Goal: Task Accomplishment & Management: Manage account settings

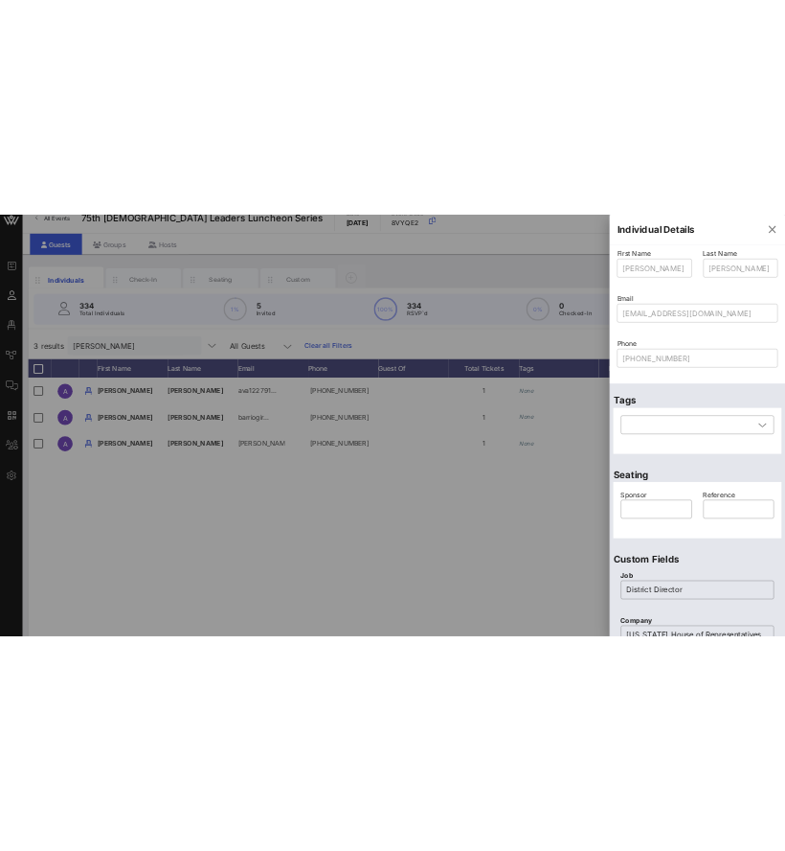
scroll to position [0, 157]
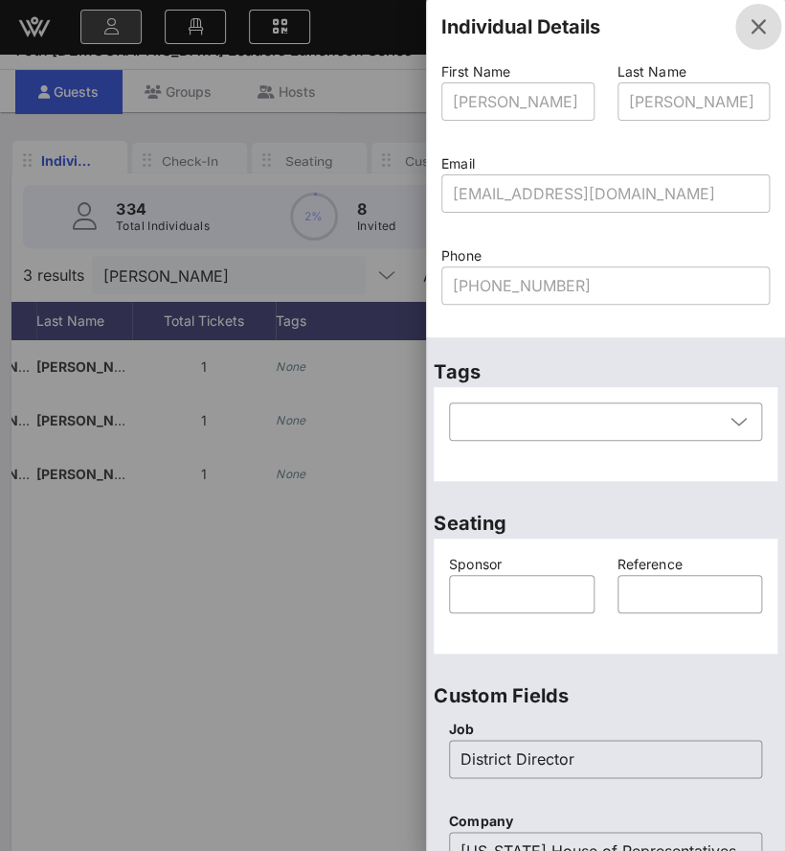
click at [736, 32] on span "button" at bounding box center [759, 26] width 46 height 23
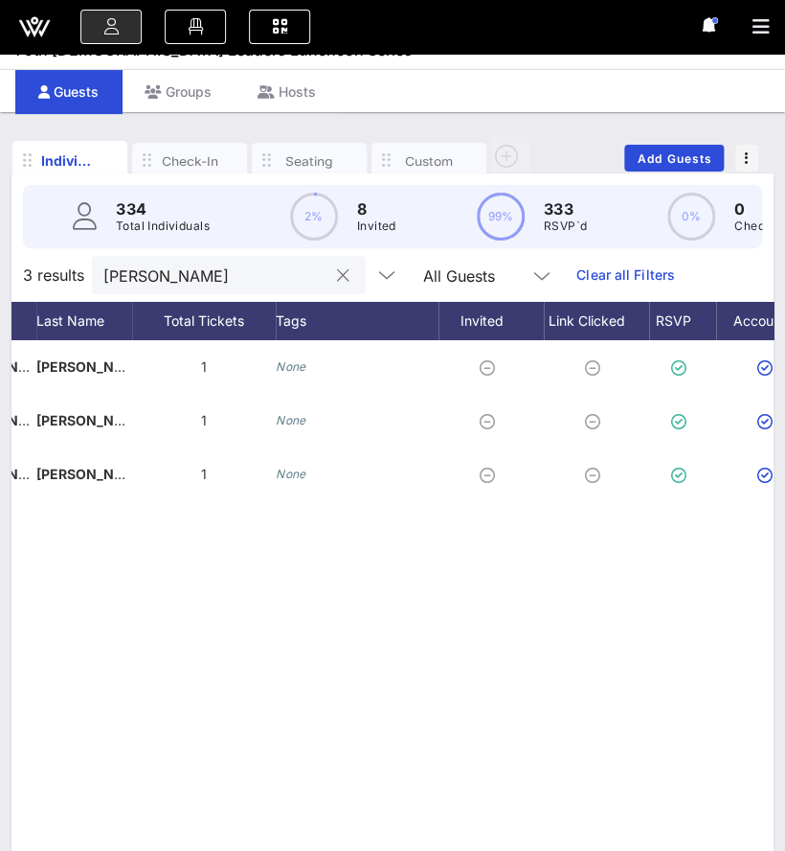
click at [284, 287] on input "[PERSON_NAME]" at bounding box center [215, 274] width 224 height 25
click at [282, 287] on input "[PERSON_NAME]" at bounding box center [215, 274] width 224 height 25
click at [281, 287] on input "[PERSON_NAME]" at bounding box center [215, 274] width 224 height 25
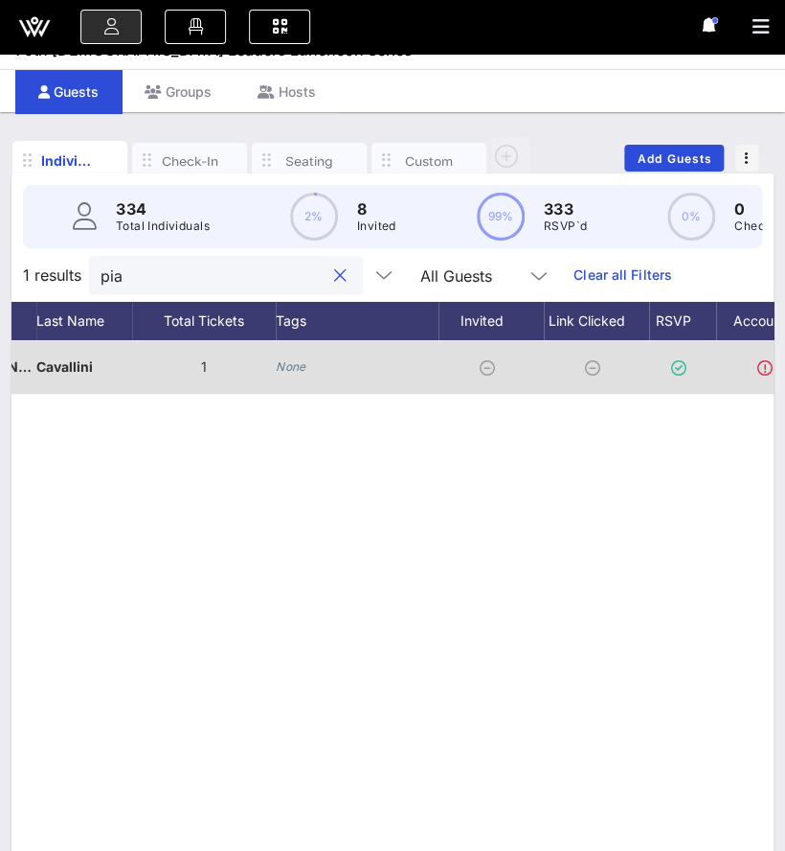
click at [330, 380] on div "None" at bounding box center [357, 367] width 163 height 54
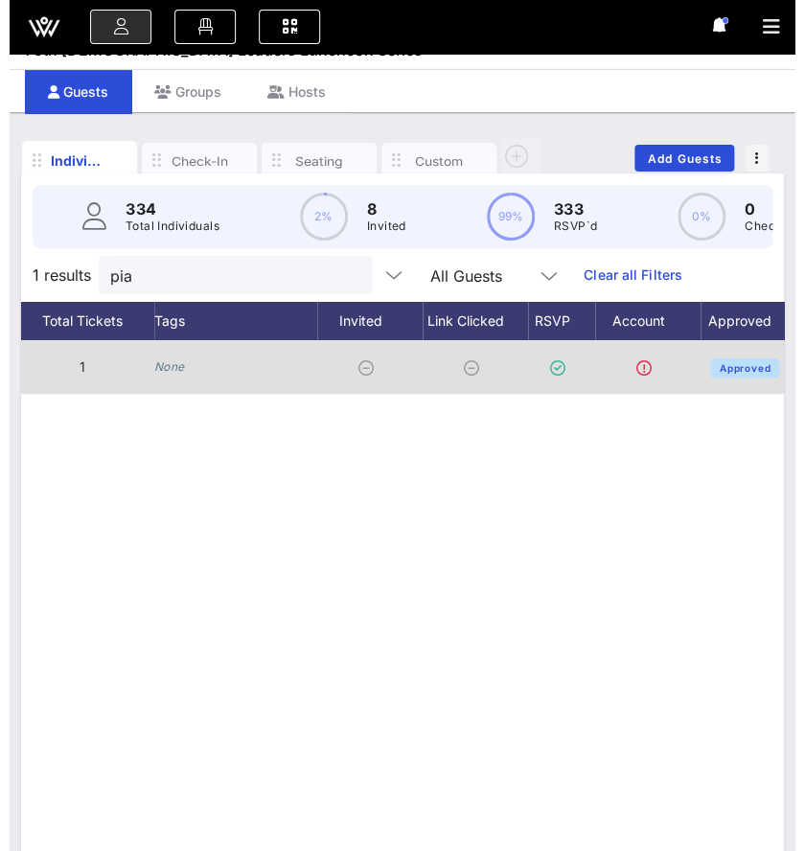
scroll to position [0, 349]
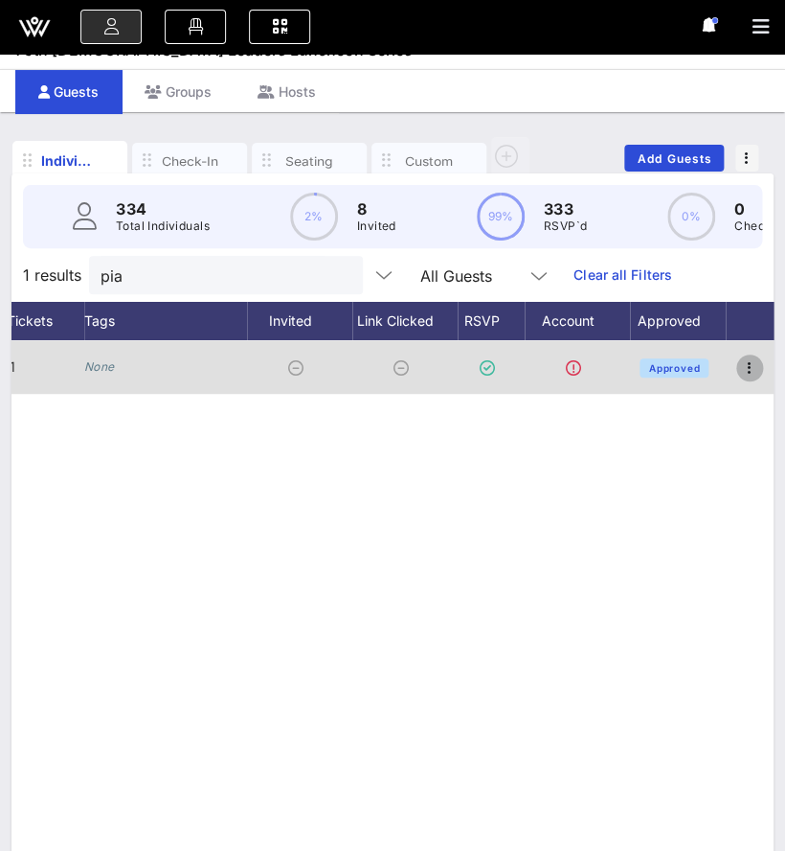
click at [751, 379] on icon "button" at bounding box center [749, 367] width 23 height 23
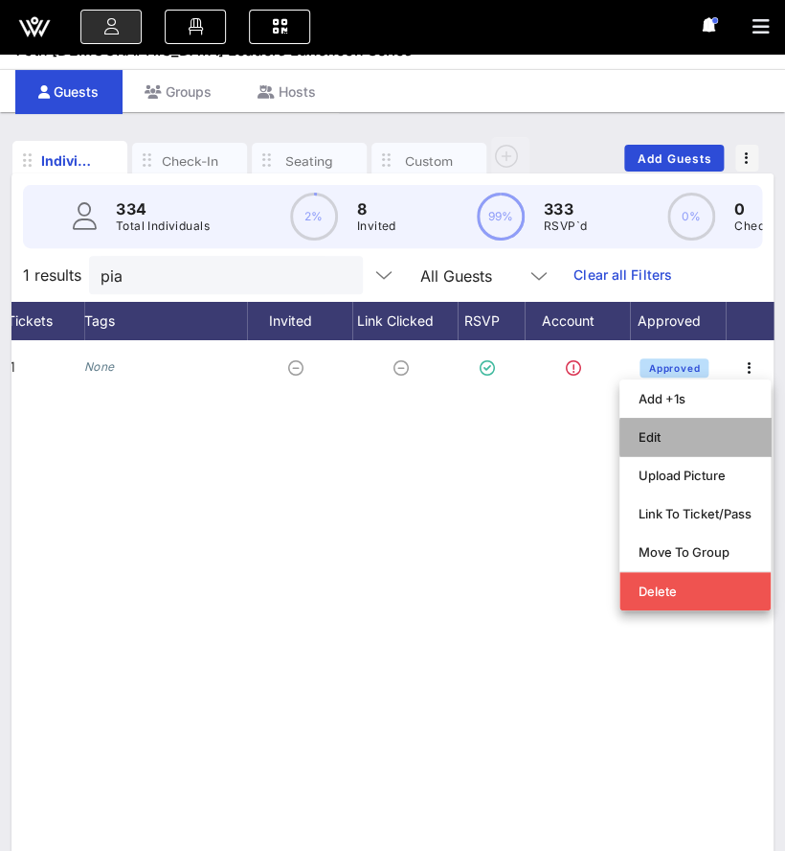
click at [729, 434] on div "Edit" at bounding box center [695, 436] width 113 height 15
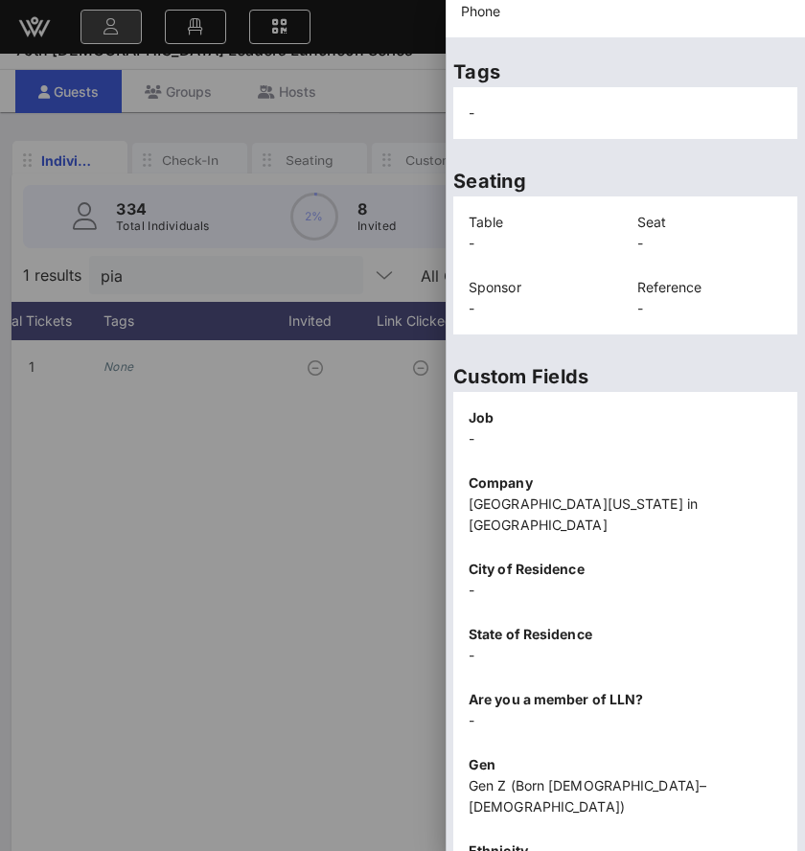
scroll to position [414, 0]
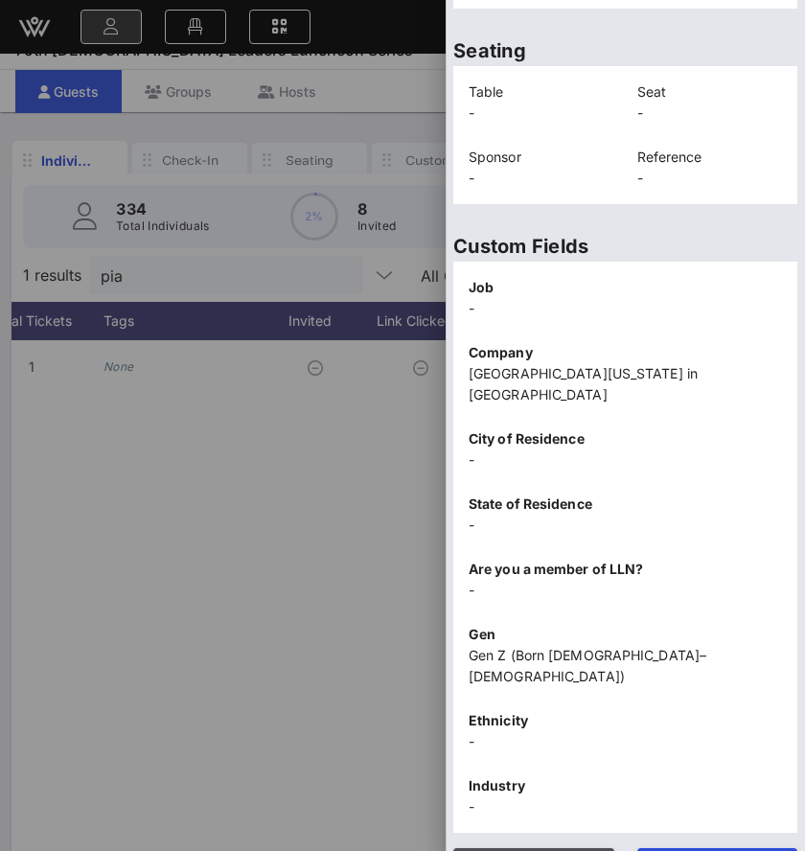
click at [561, 857] on span "Close" at bounding box center [533, 865] width 130 height 16
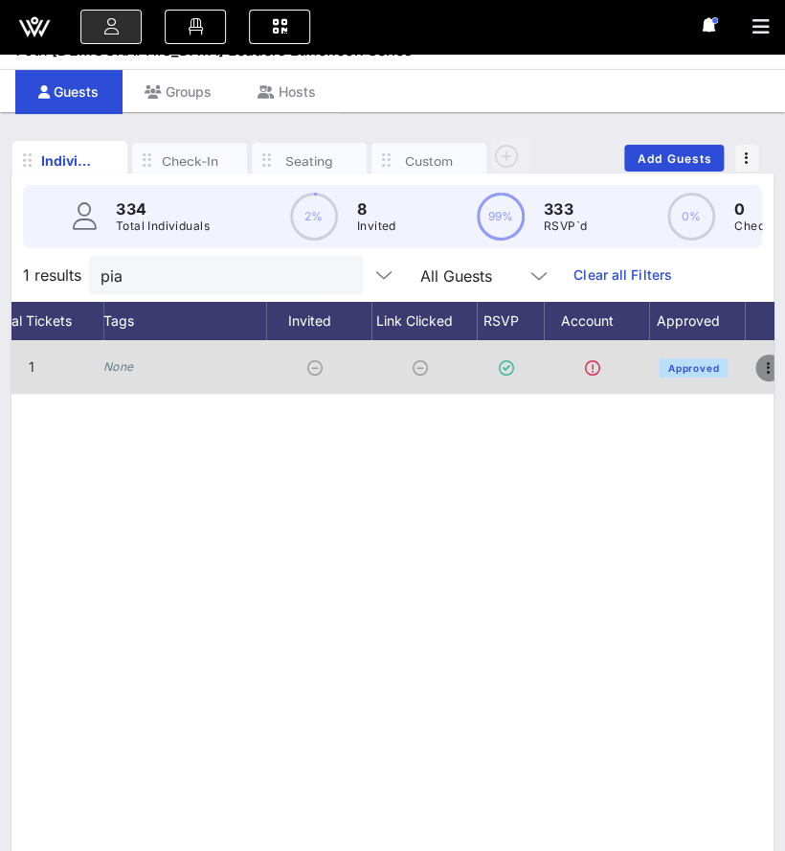
click at [759, 379] on icon "button" at bounding box center [769, 367] width 23 height 23
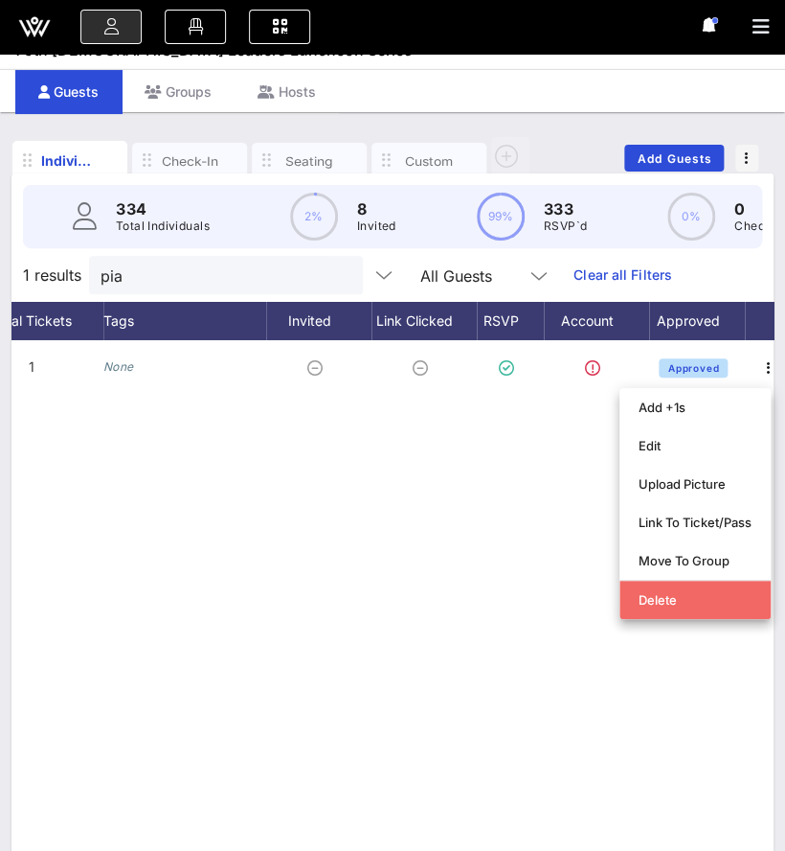
click at [668, 588] on div "Delete" at bounding box center [695, 599] width 113 height 31
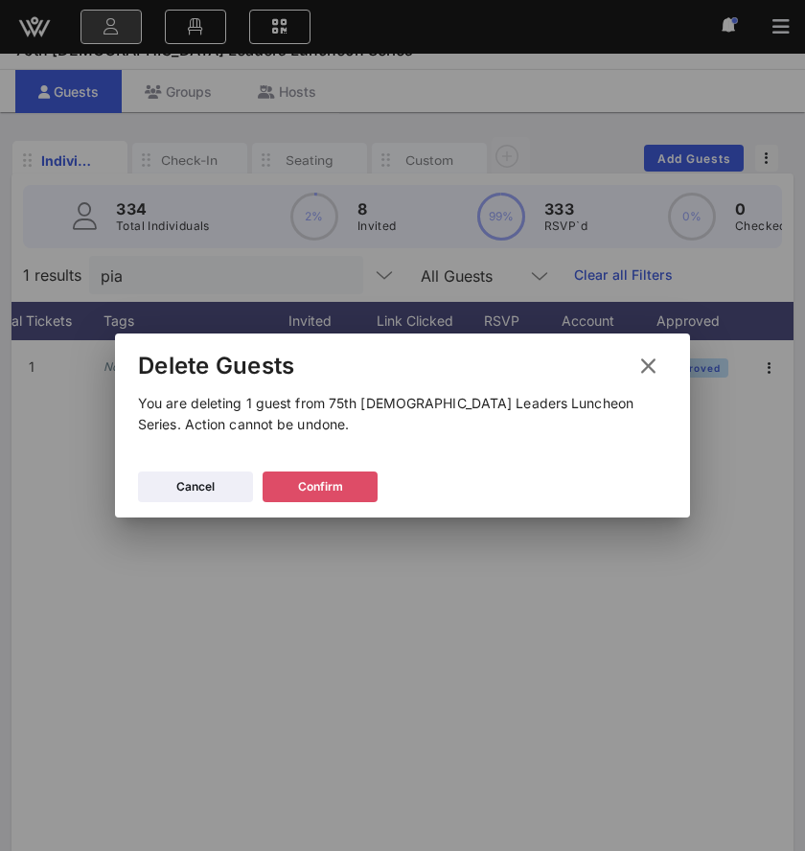
click at [317, 482] on icon at bounding box center [319, 486] width 13 height 11
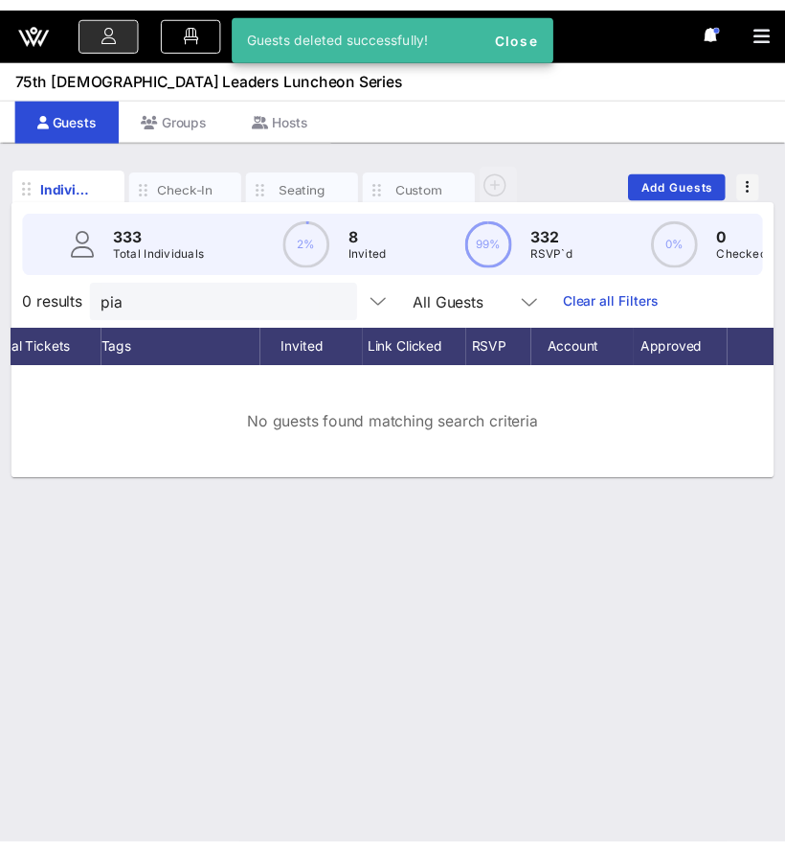
scroll to position [0, 0]
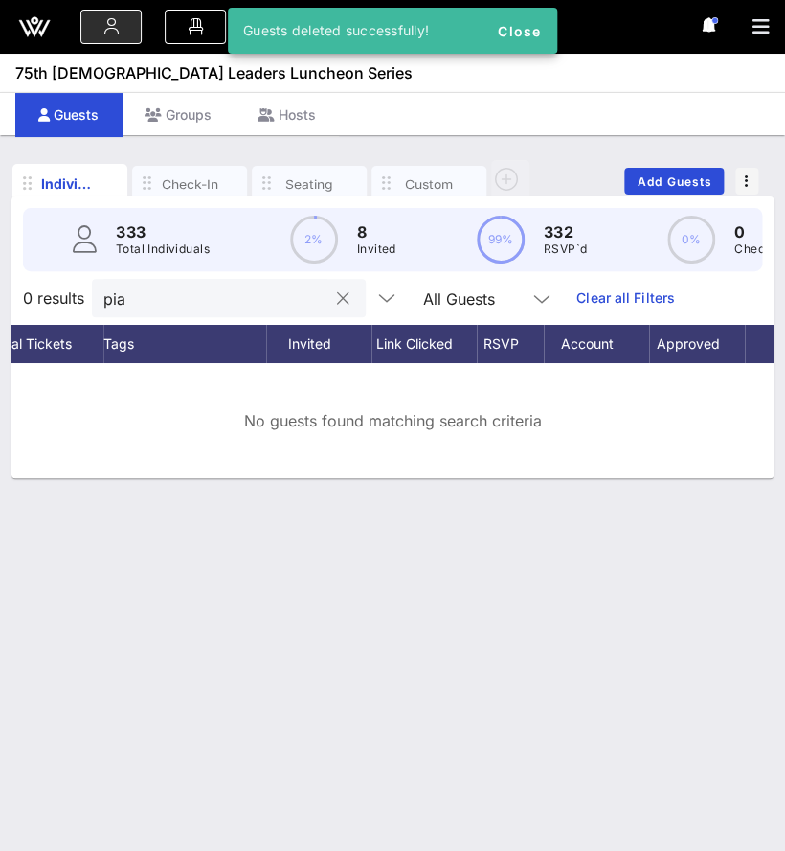
click at [282, 317] on div "pia" at bounding box center [215, 298] width 224 height 38
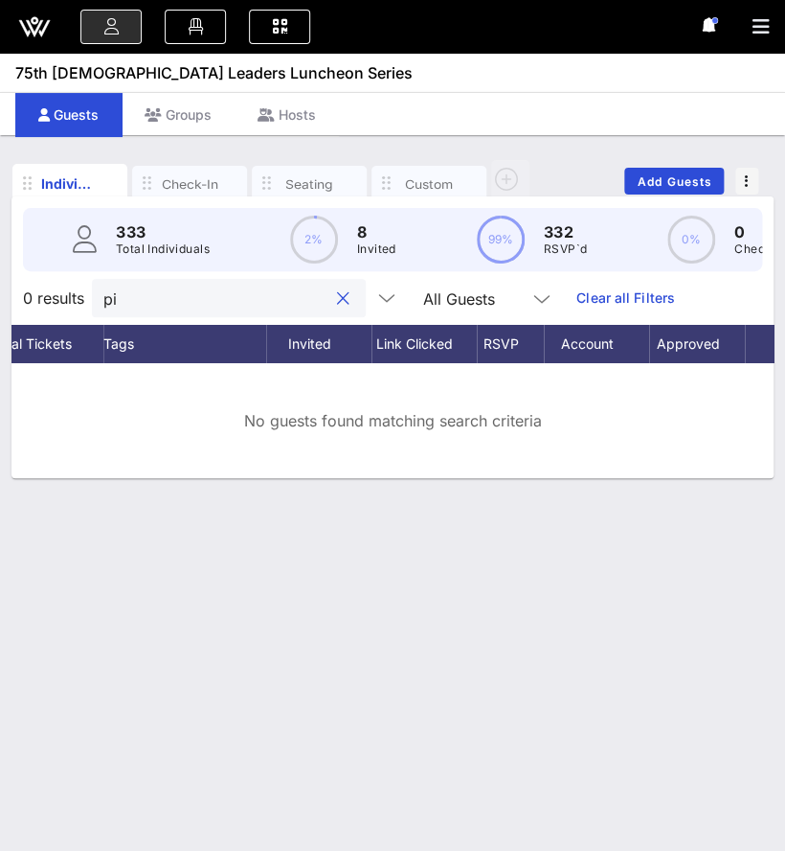
type input "p"
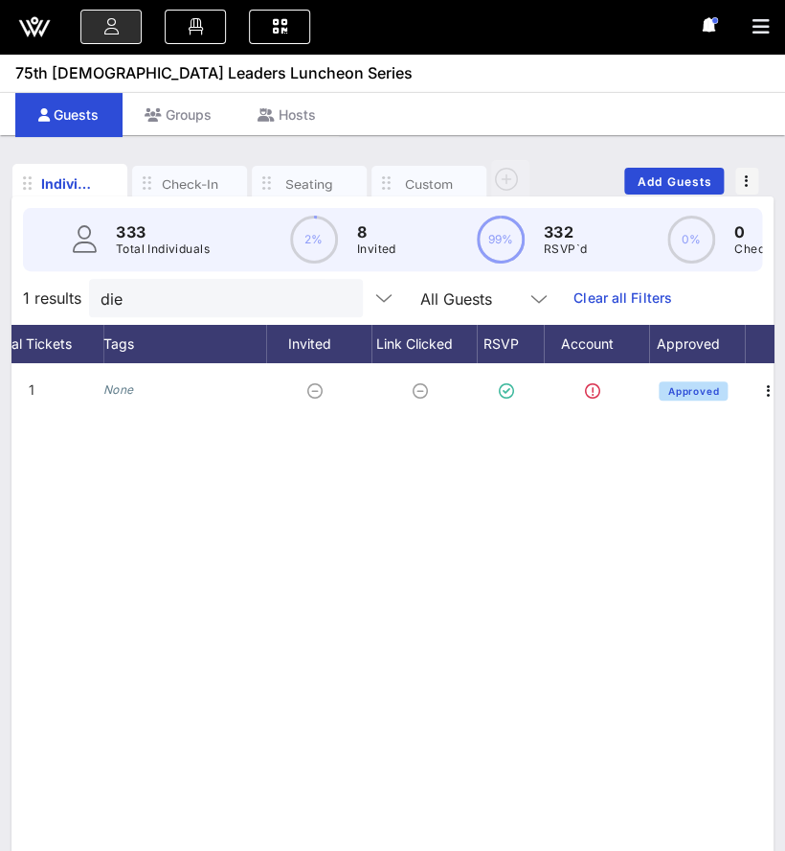
click at [473, 811] on div "D [PERSON_NAME] Mouchktine [EMAIL_ADDRESS][DOMAIN_NAME] 1 None Approved" at bounding box center [392, 650] width 762 height 575
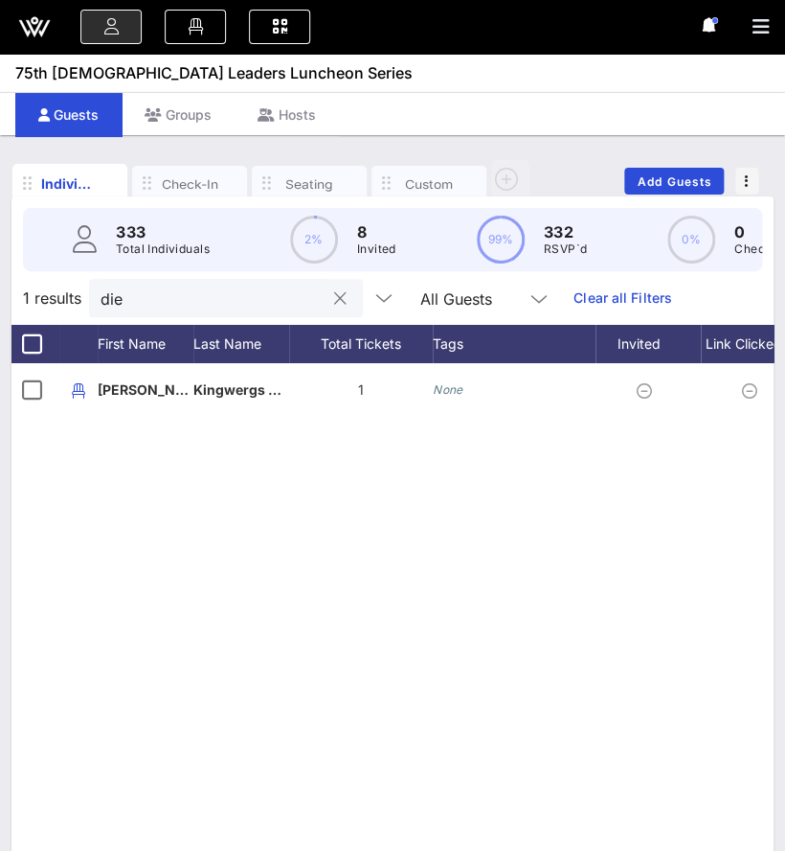
click at [247, 308] on input "die" at bounding box center [213, 297] width 224 height 25
click at [245, 309] on input "die" at bounding box center [213, 297] width 224 height 25
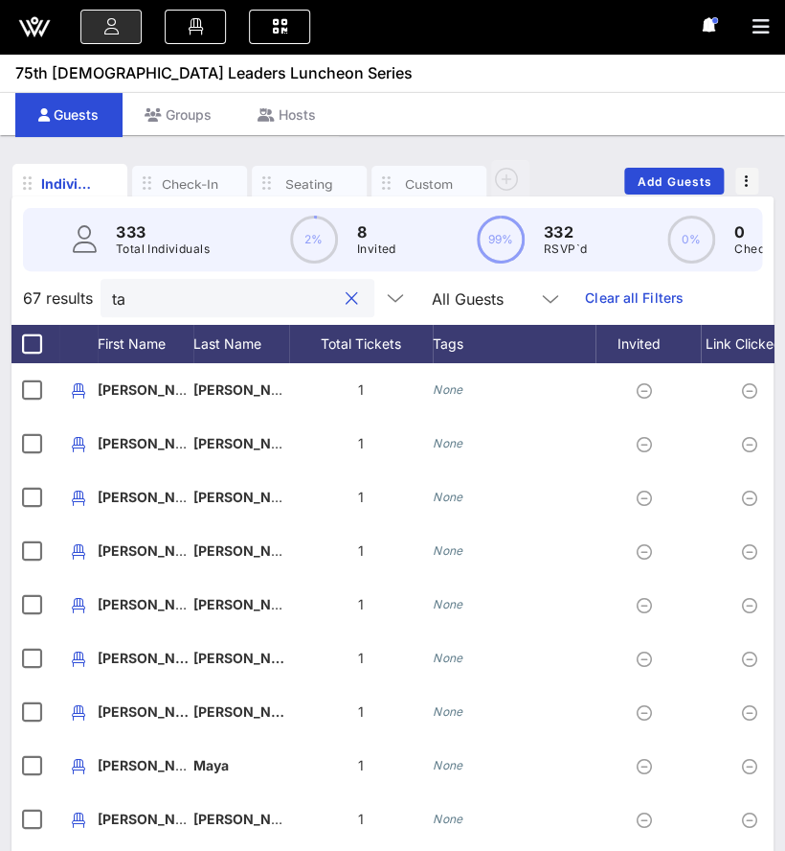
type input "t"
type input "k"
type input "r"
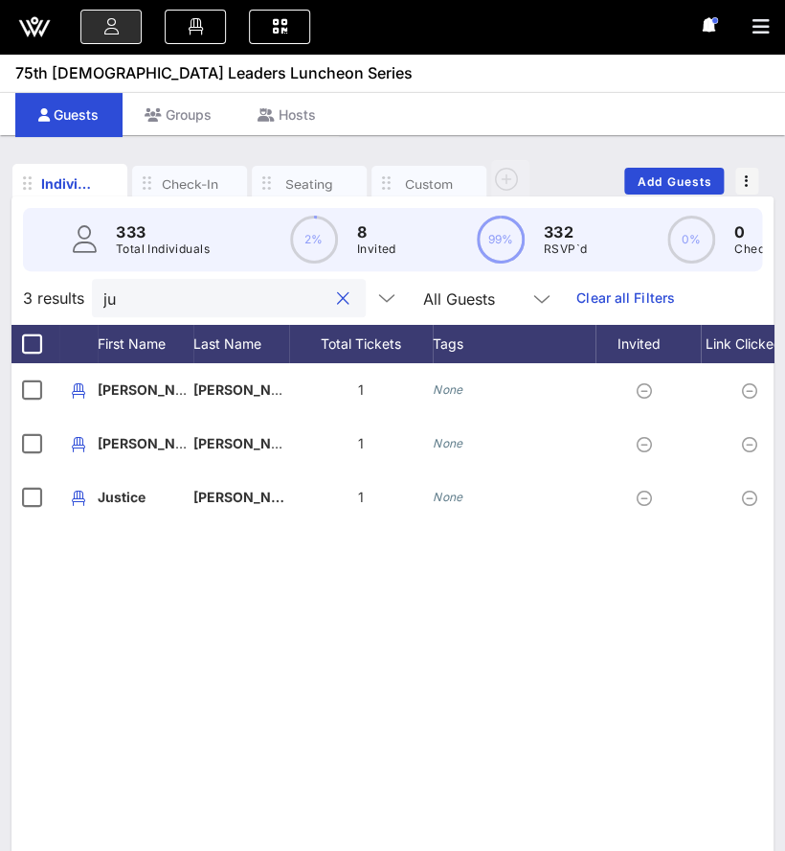
type input "j"
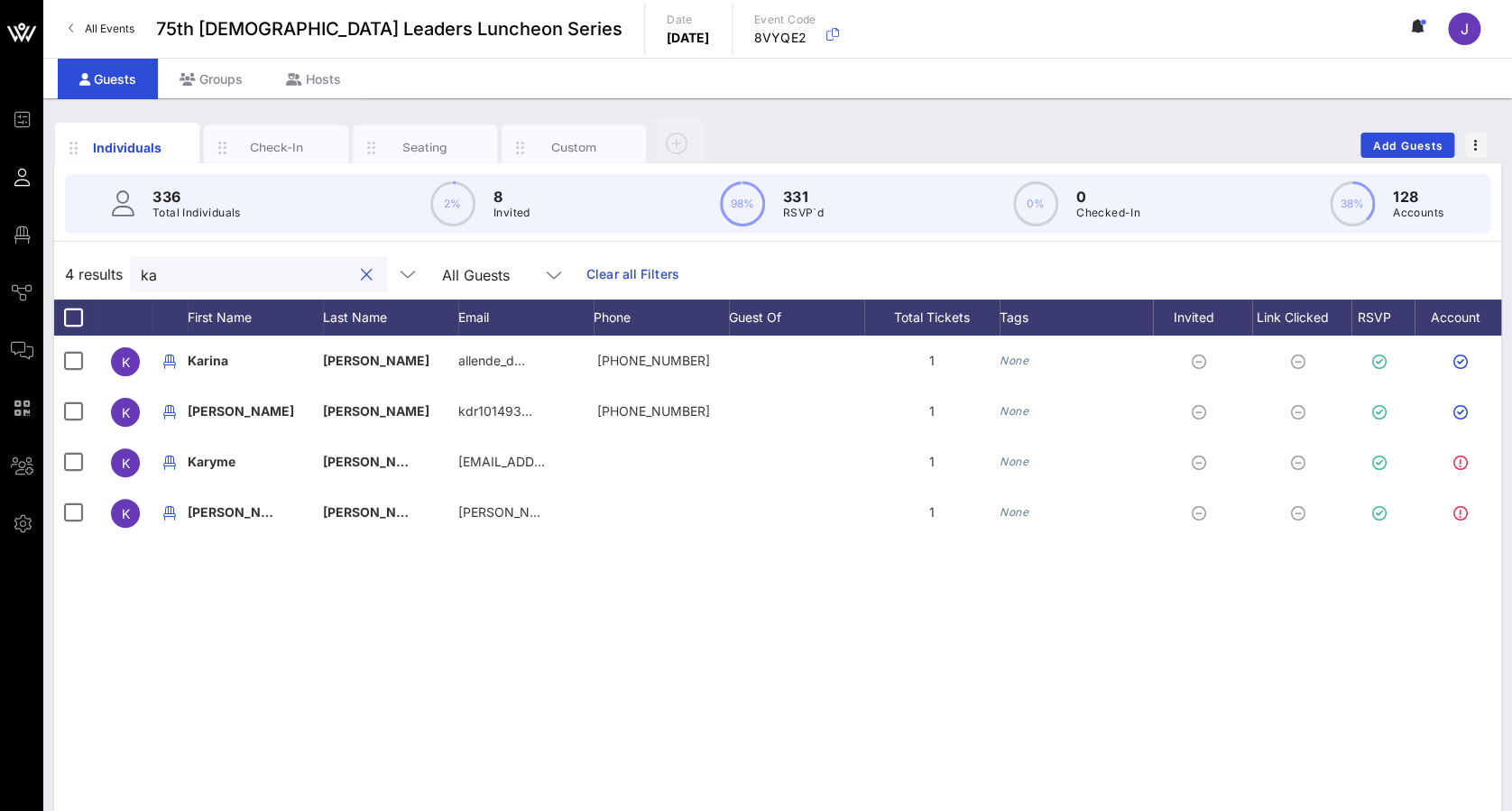
type input "k"
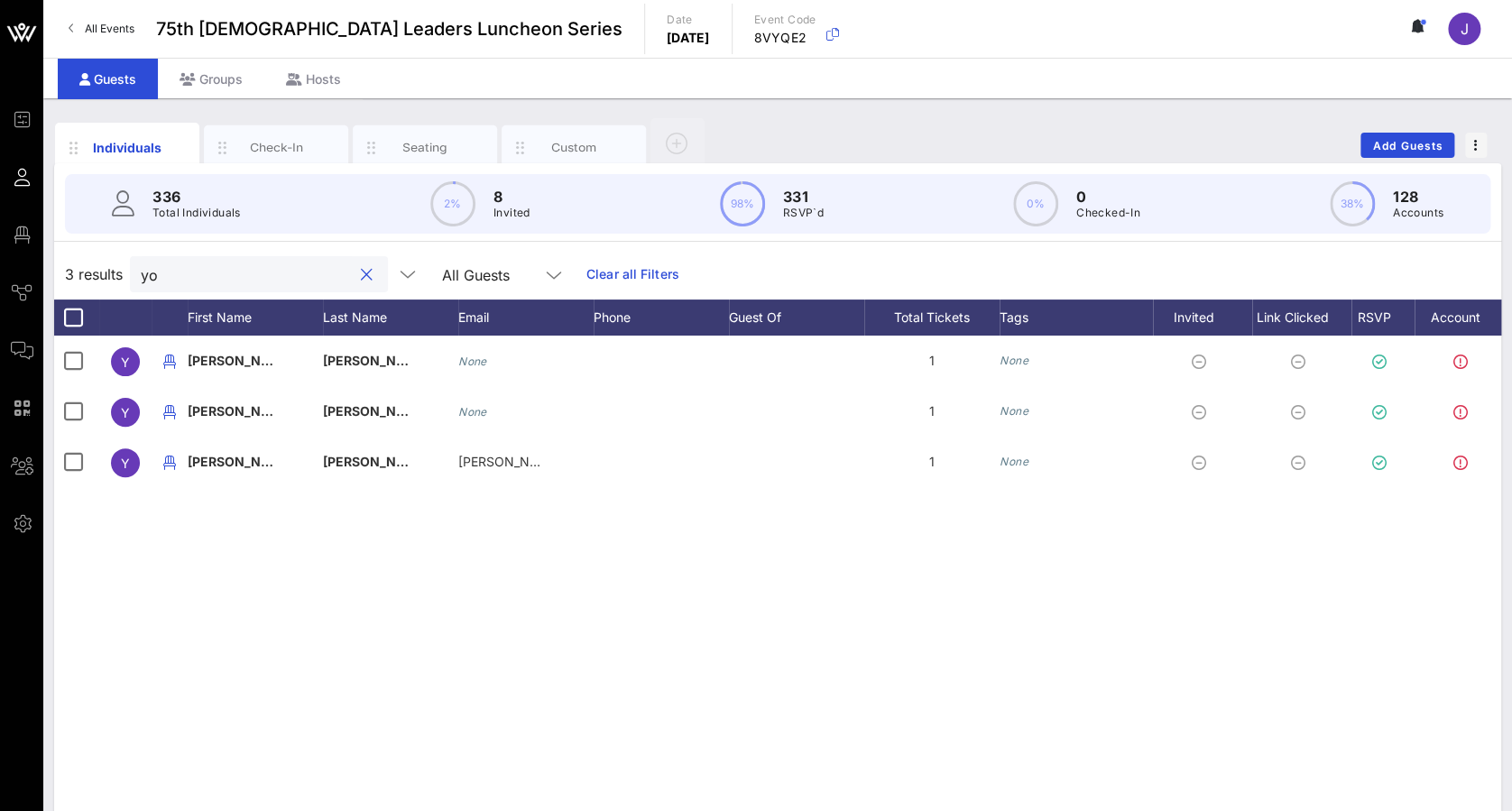
type input "y"
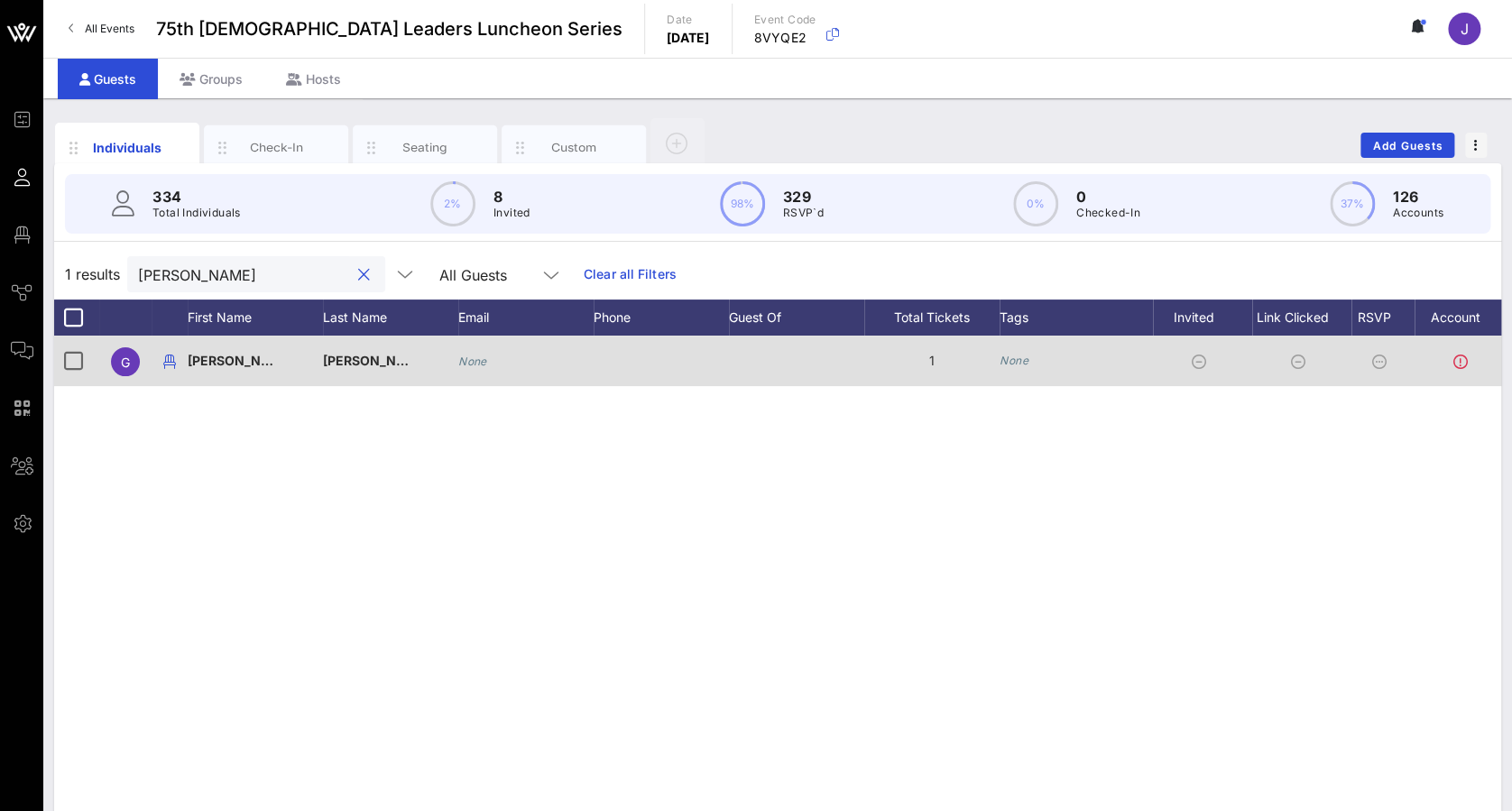
type input "[PERSON_NAME]"
click at [1055, 358] on div "None" at bounding box center [1076, 361] width 154 height 51
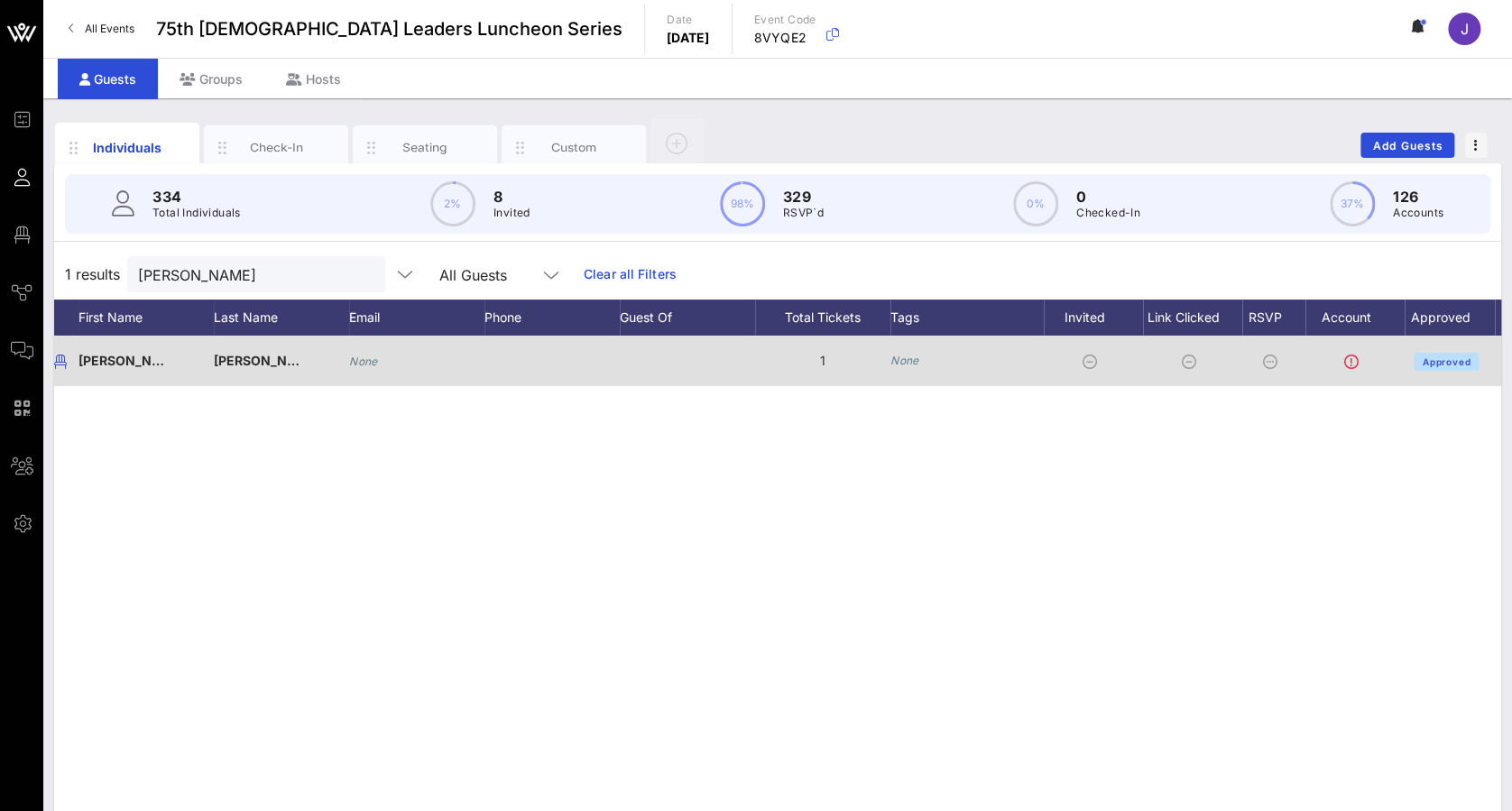
scroll to position [0, 148]
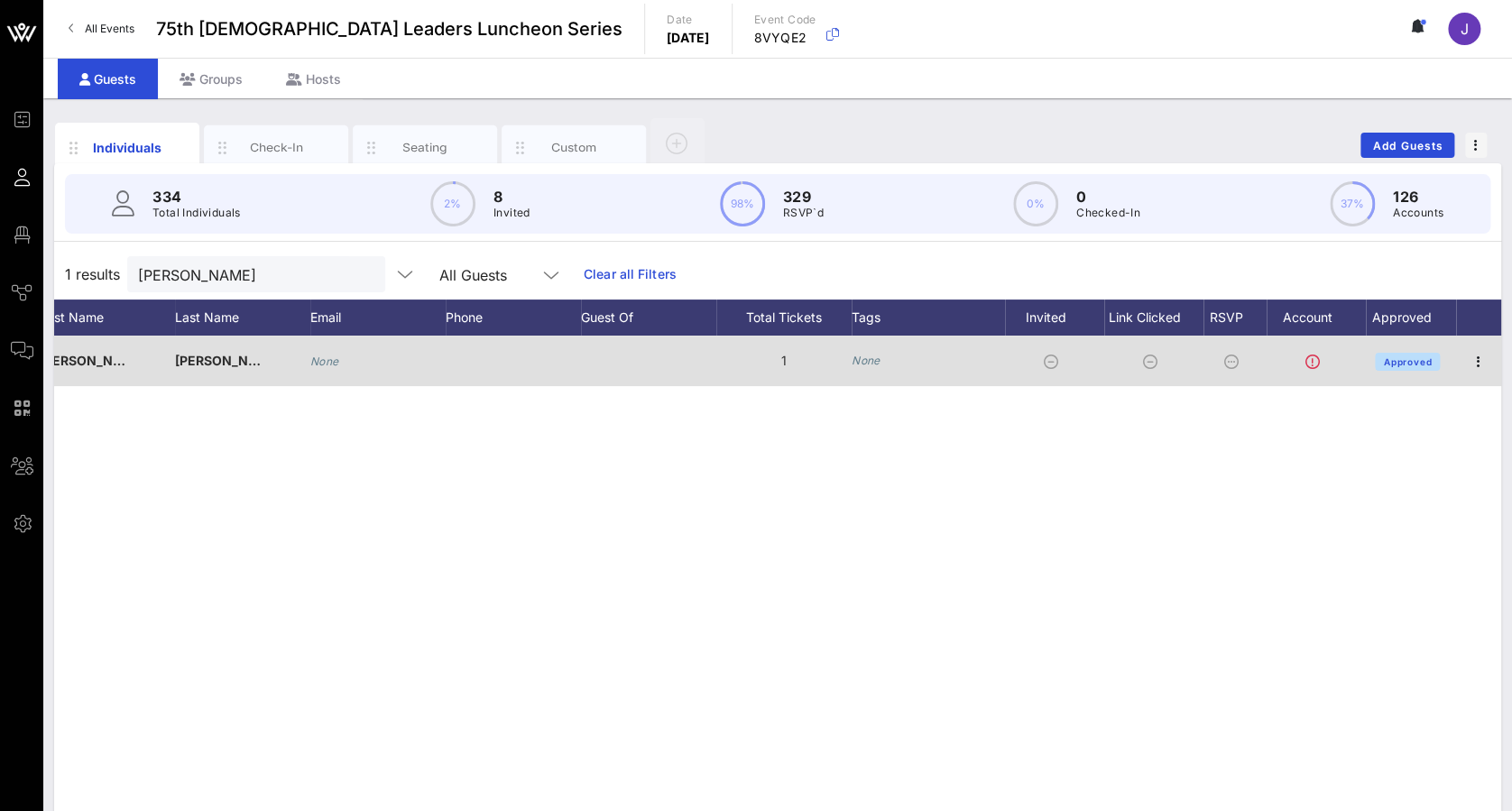
click at [1497, 363] on div at bounding box center [1479, 361] width 45 height 51
click at [1480, 361] on icon "button" at bounding box center [1478, 362] width 22 height 22
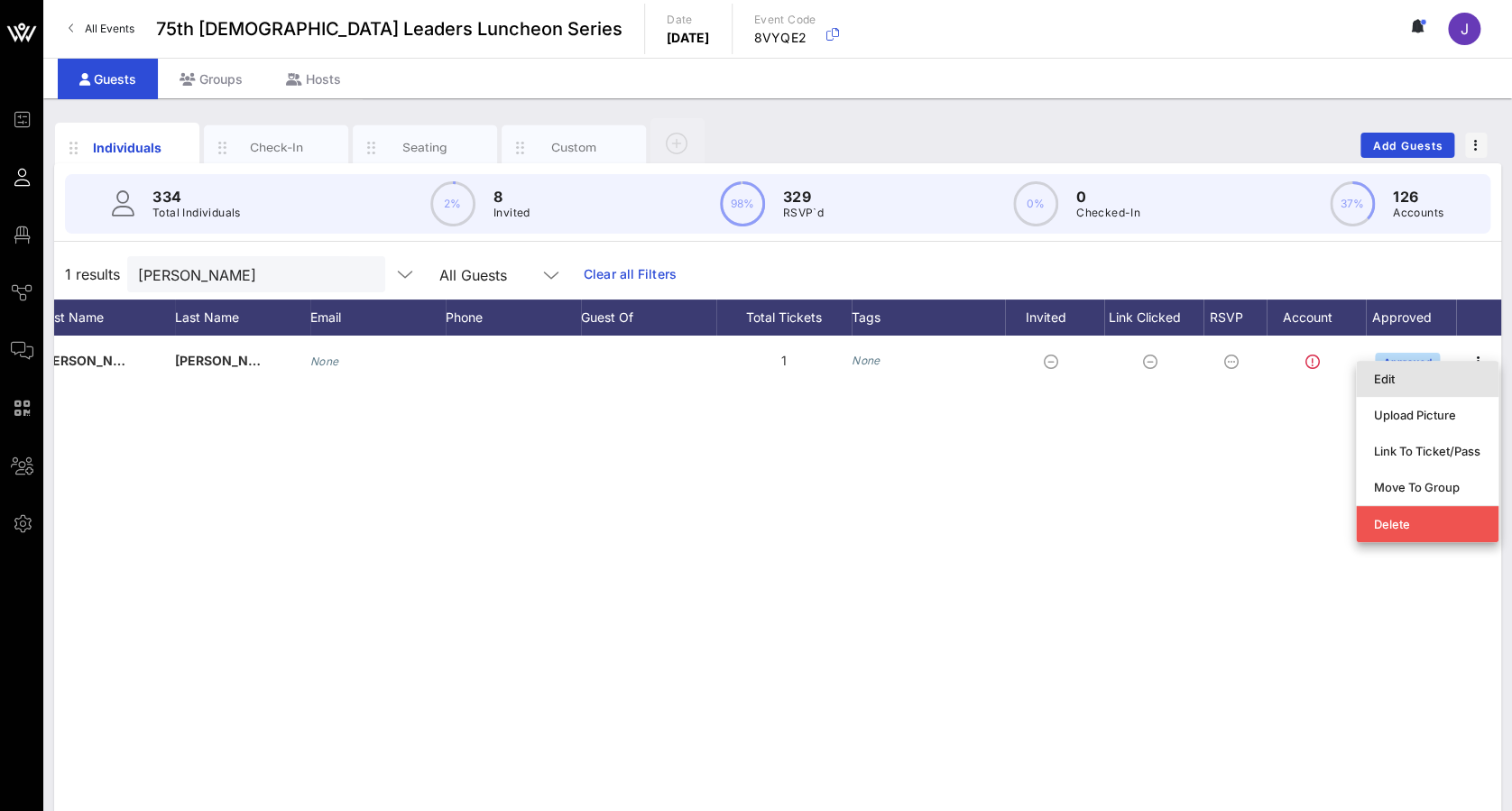
click at [1449, 374] on div "Edit" at bounding box center [1427, 379] width 106 height 14
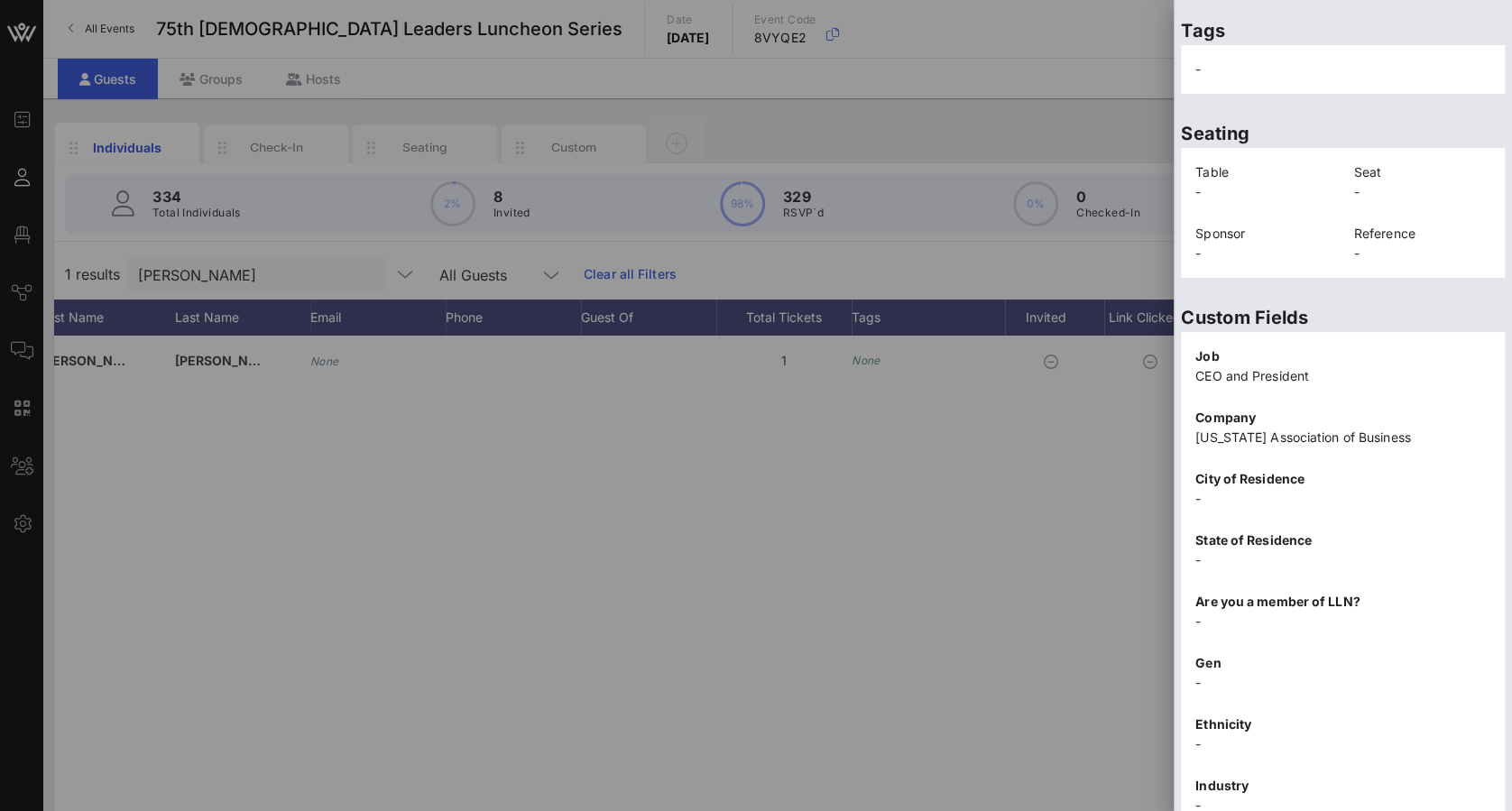
scroll to position [368, 0]
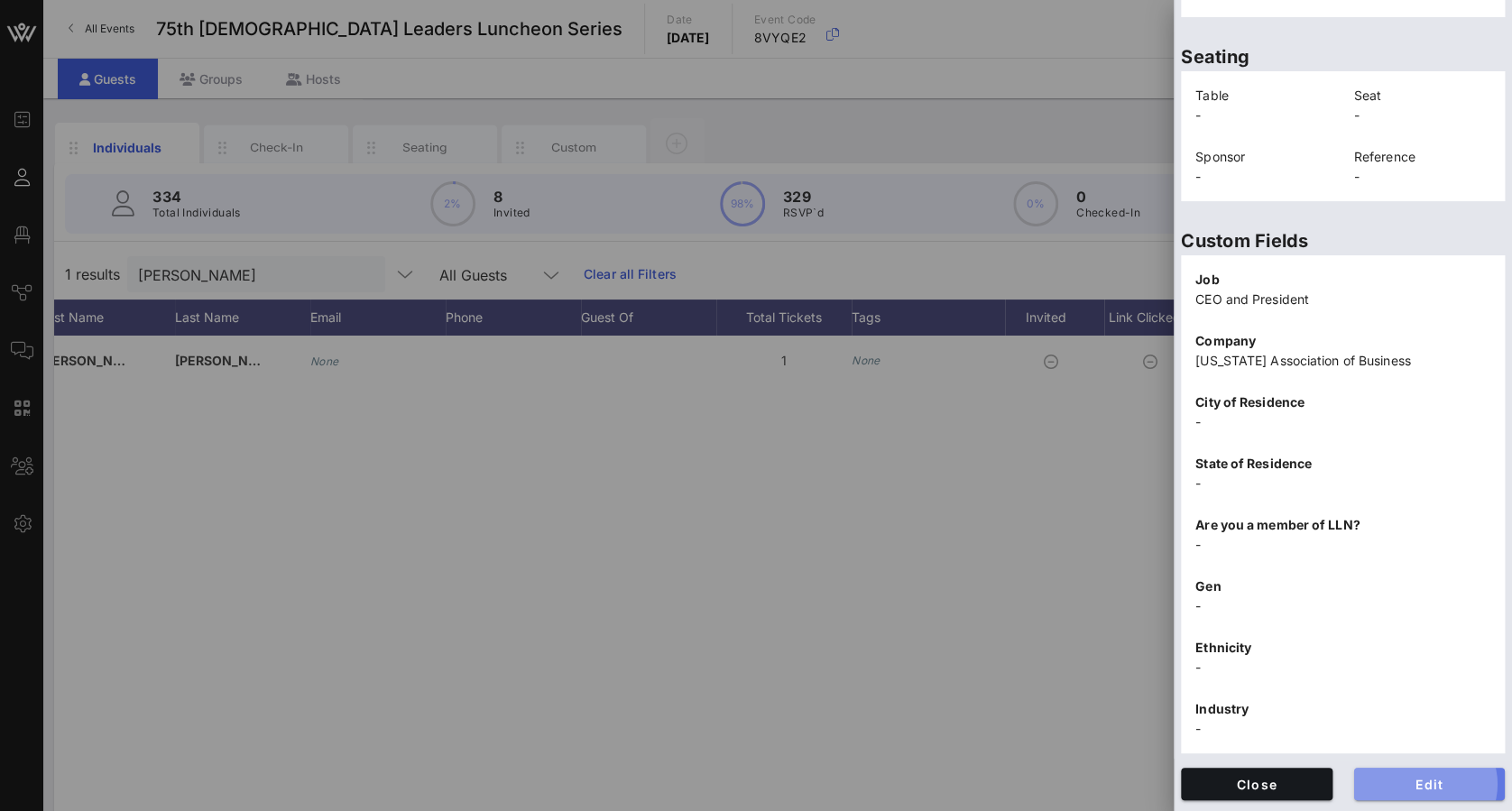
click at [1410, 782] on span "Edit" at bounding box center [1430, 785] width 122 height 15
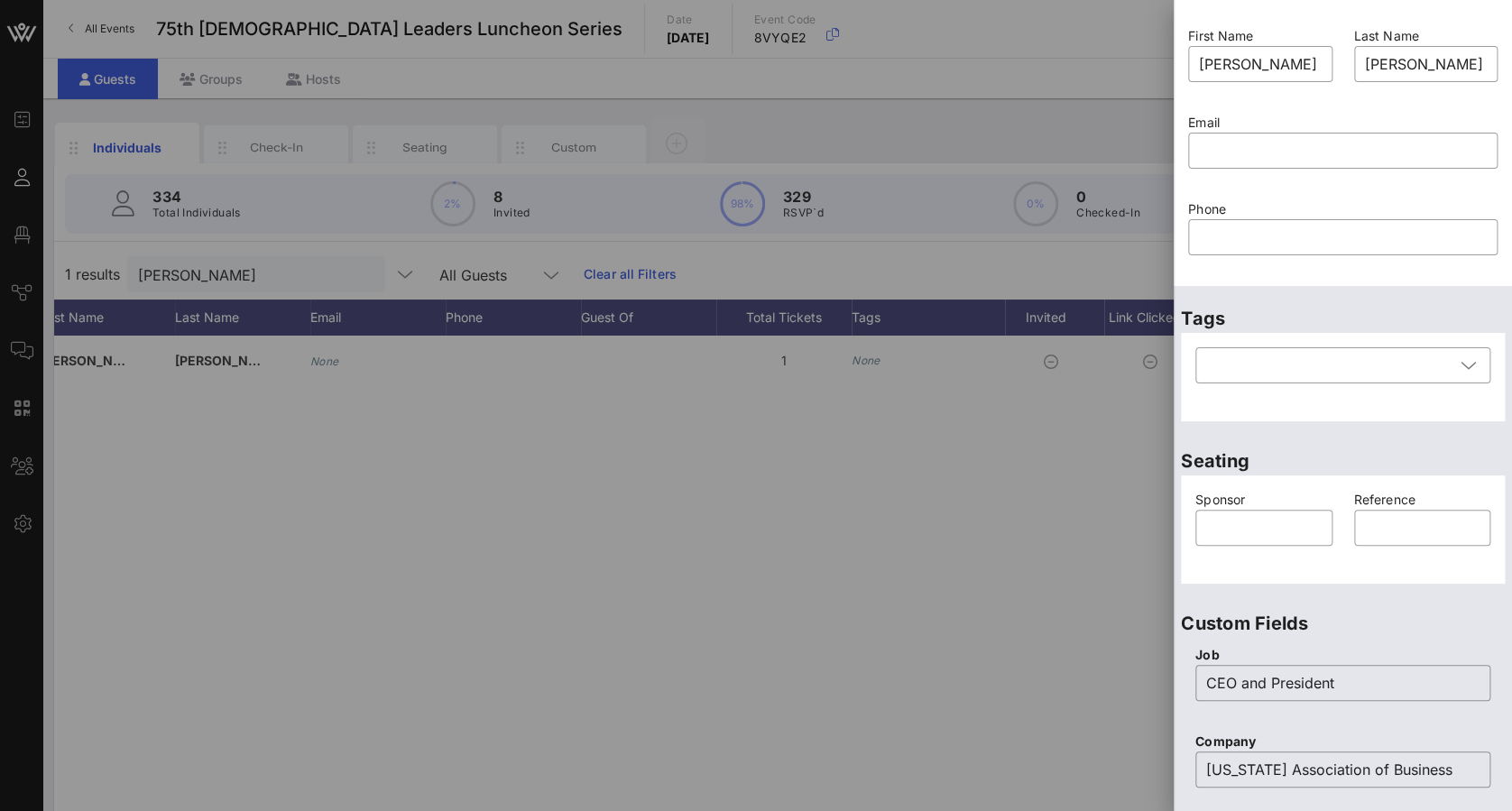
scroll to position [0, 0]
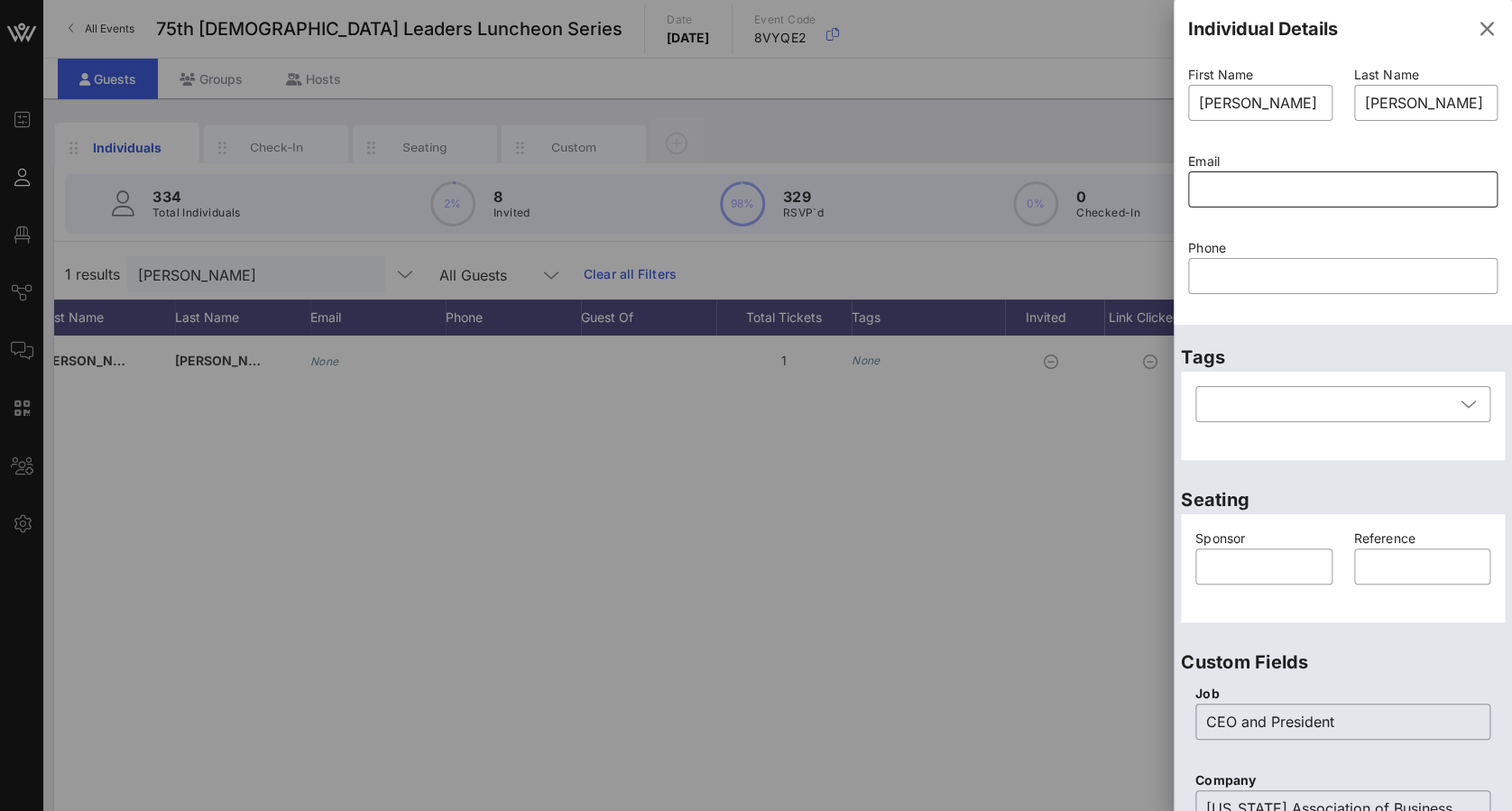
click at [1309, 173] on div at bounding box center [1343, 189] width 288 height 36
type input "g"
click at [1309, 173] on div at bounding box center [1343, 189] width 288 height 36
type input "h"
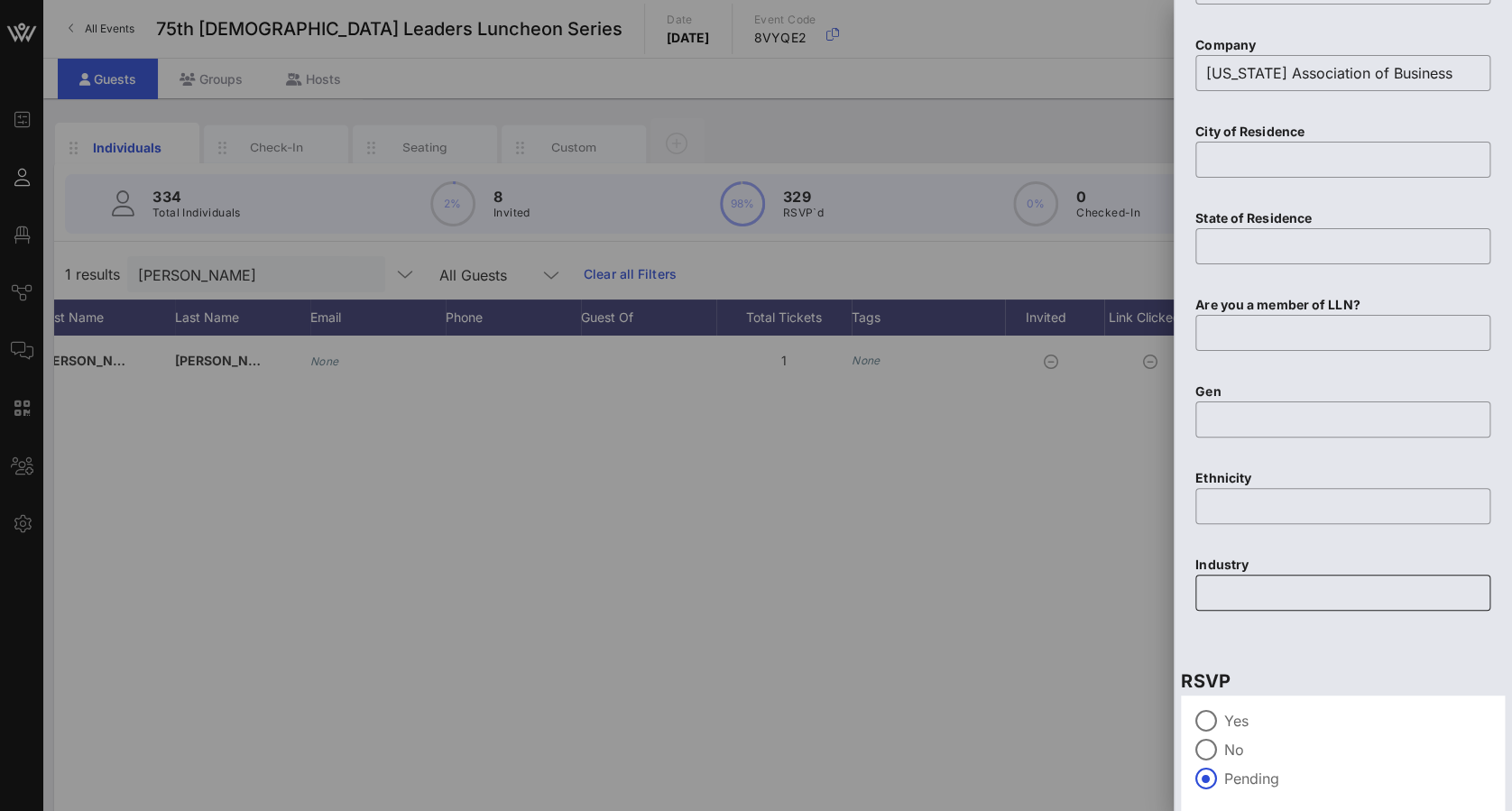
scroll to position [805, 0]
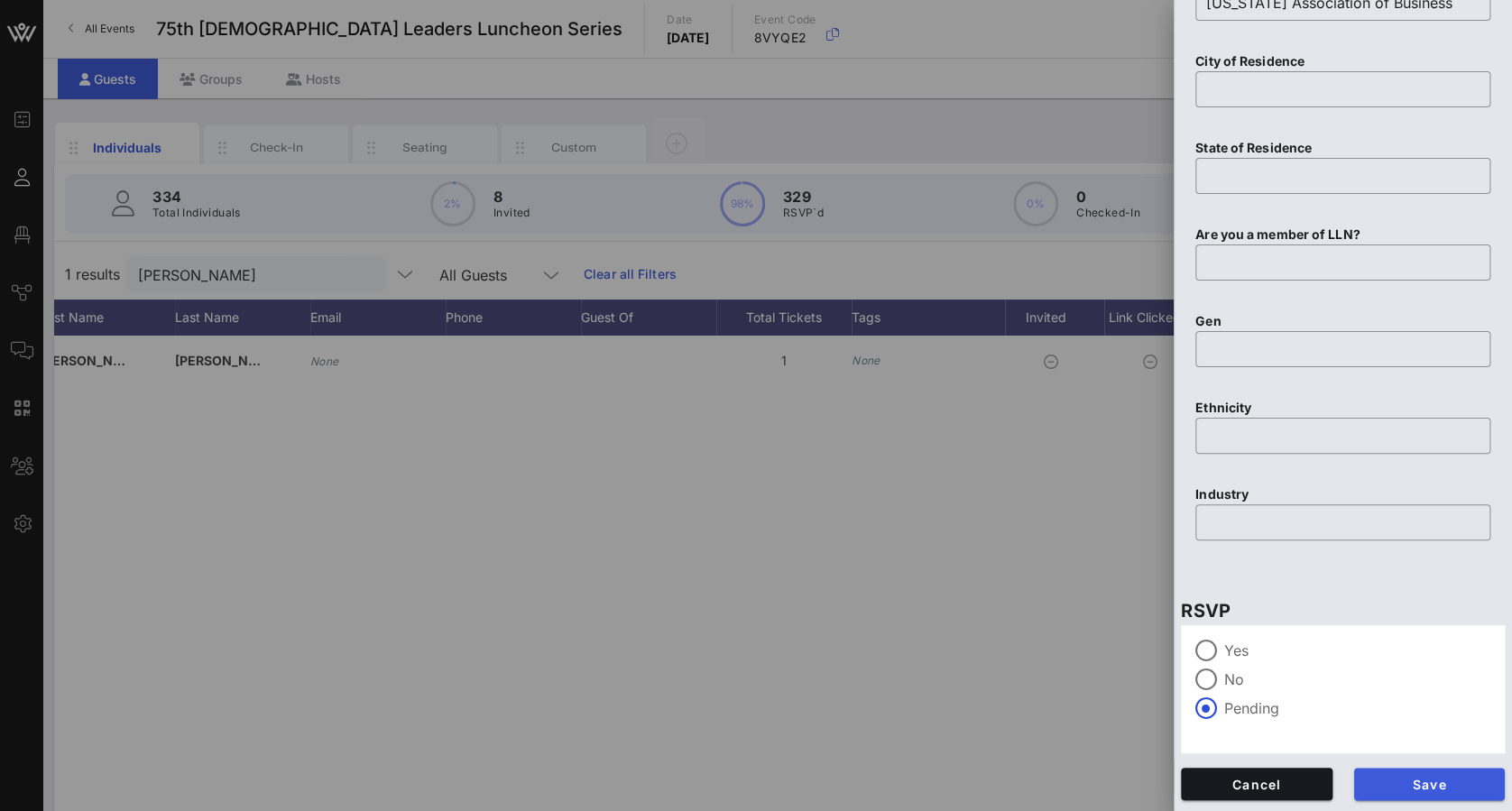
type input "[EMAIL_ADDRESS][DOMAIN_NAME]"
click at [1401, 769] on button "Save" at bounding box center [1430, 784] width 152 height 32
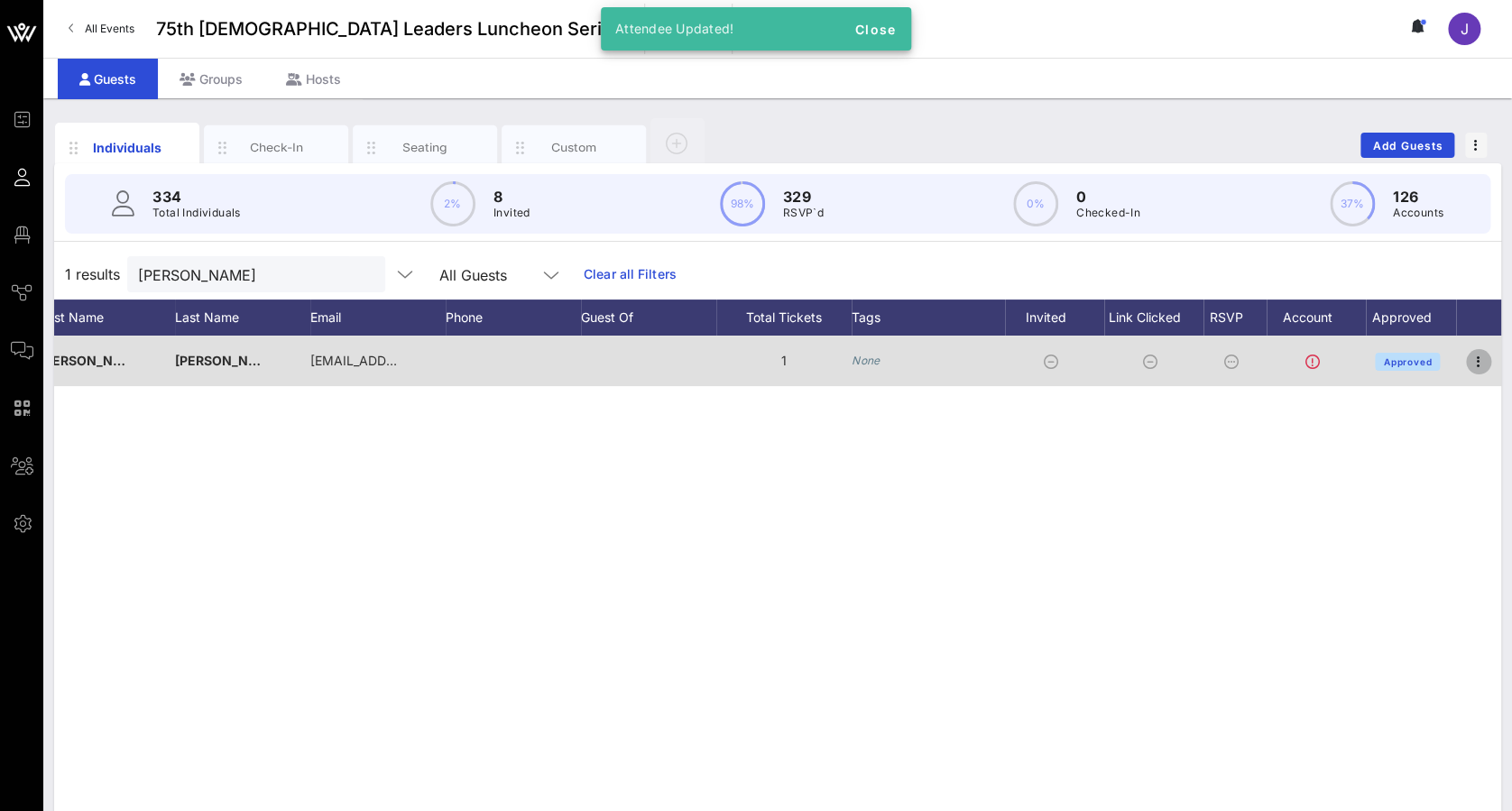
click at [1472, 367] on icon "button" at bounding box center [1478, 362] width 22 height 22
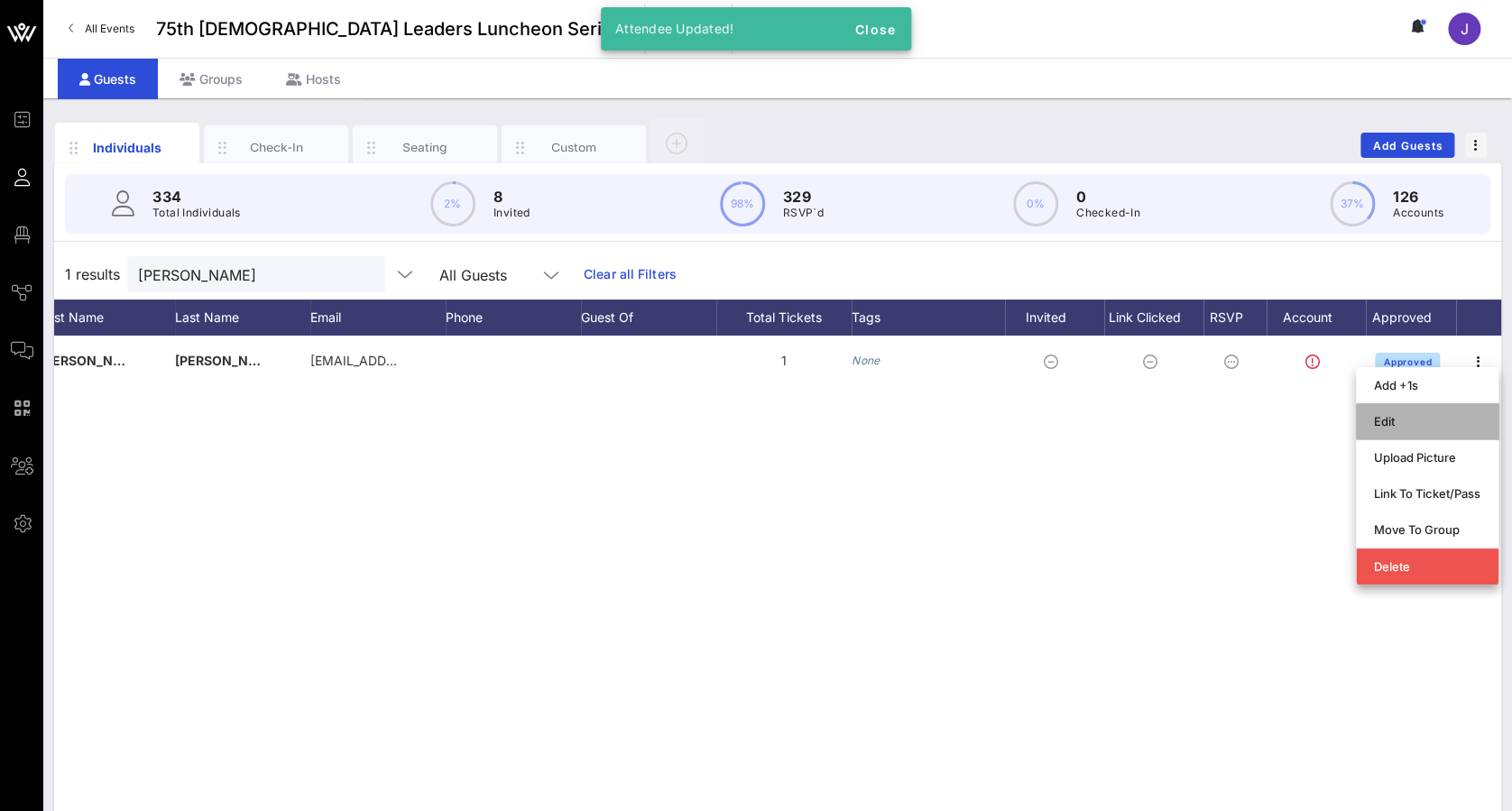
click at [1431, 430] on div "Edit" at bounding box center [1427, 421] width 106 height 29
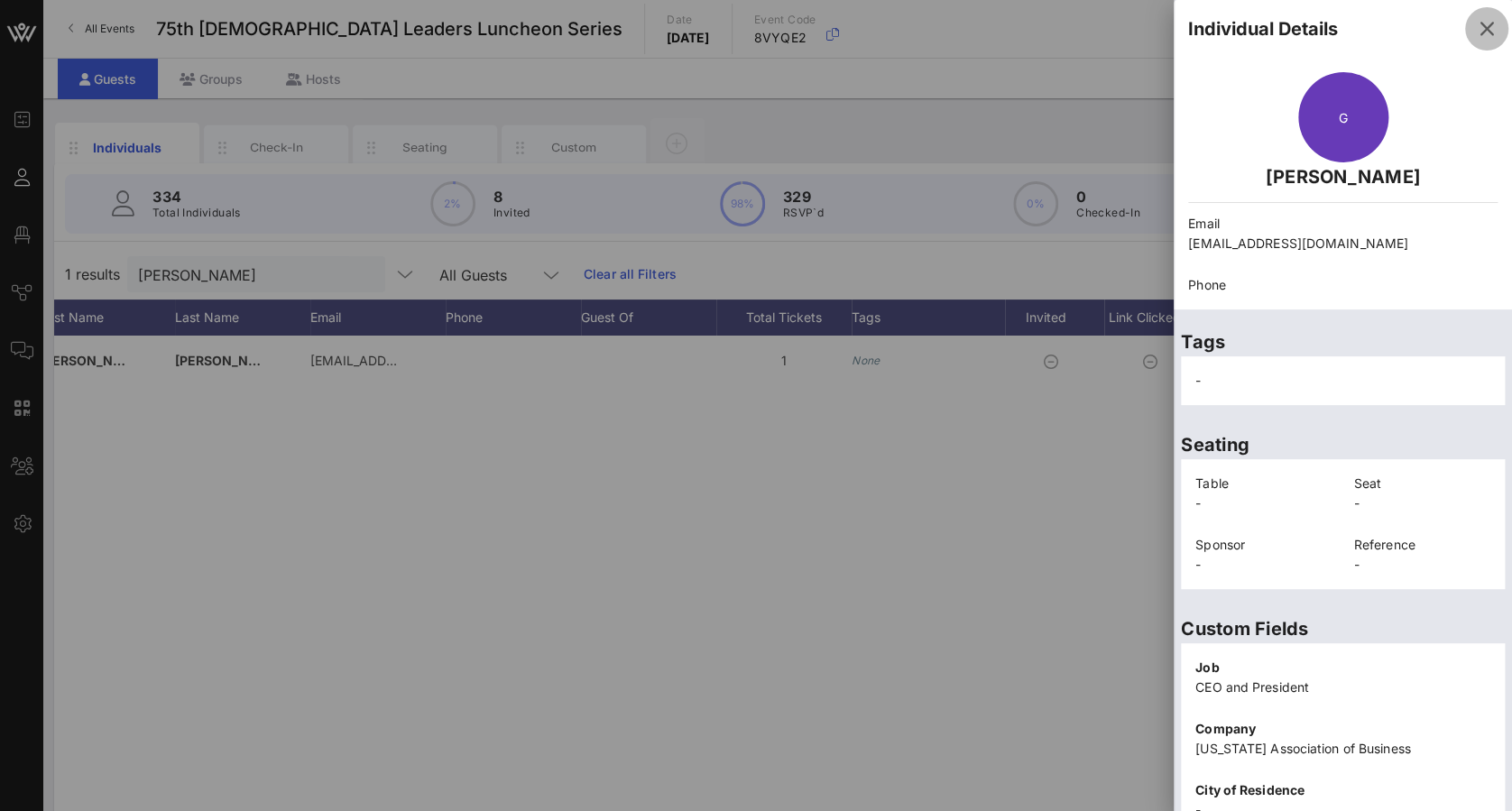
click at [1476, 36] on icon "button" at bounding box center [1487, 28] width 22 height 22
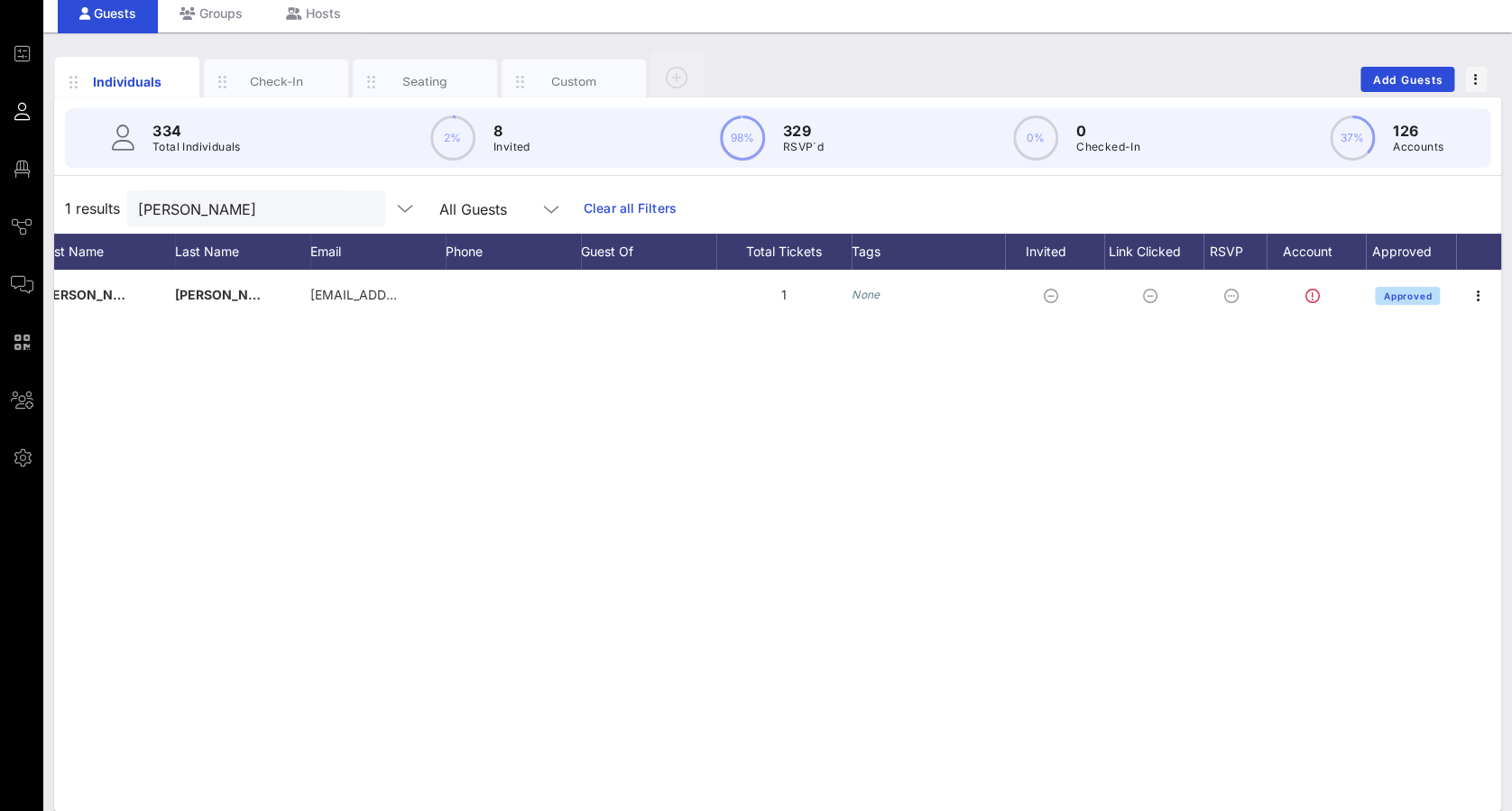
scroll to position [84, 0]
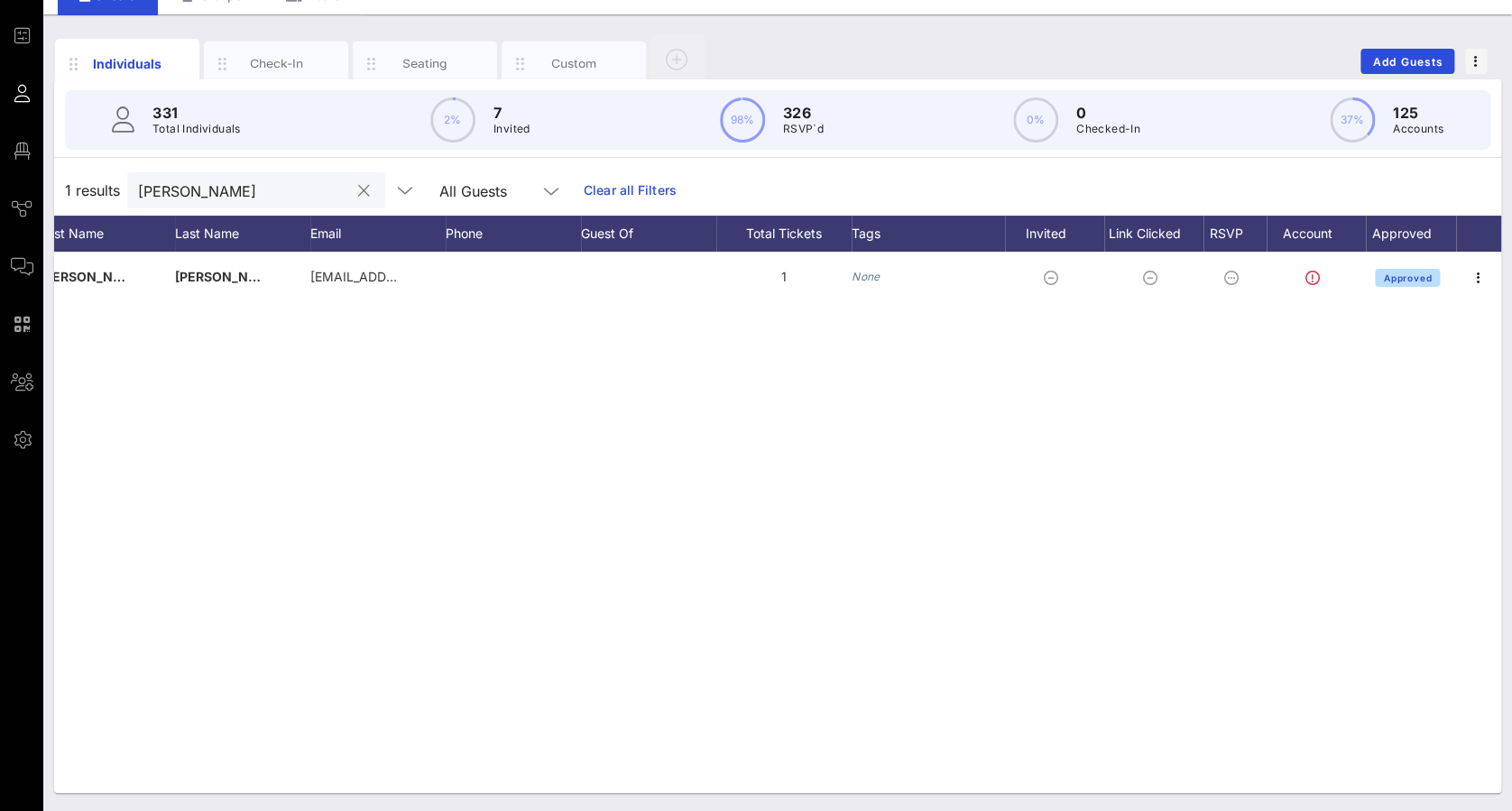
click at [358, 192] on button "clear icon" at bounding box center [364, 190] width 11 height 18
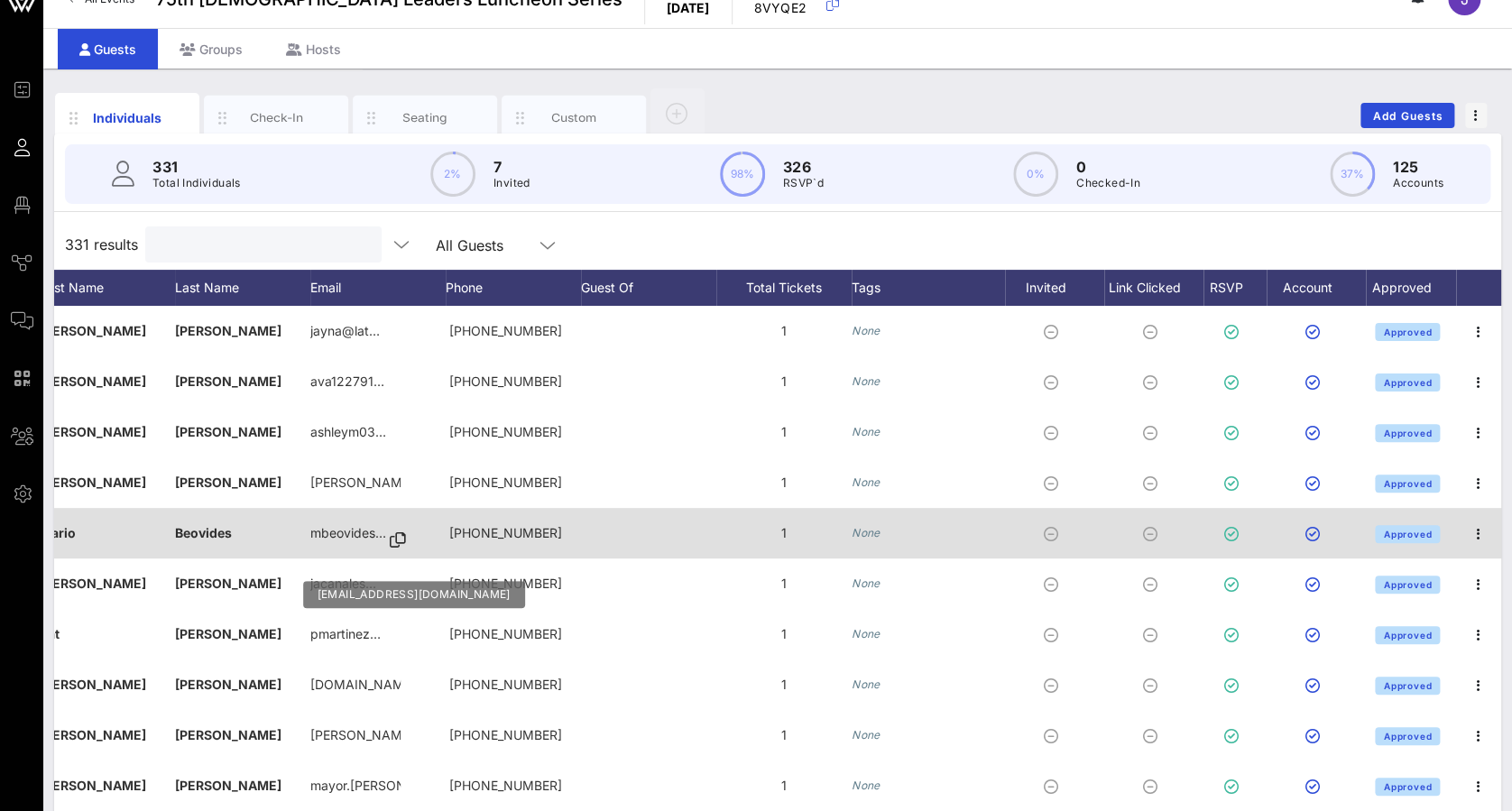
scroll to position [0, 0]
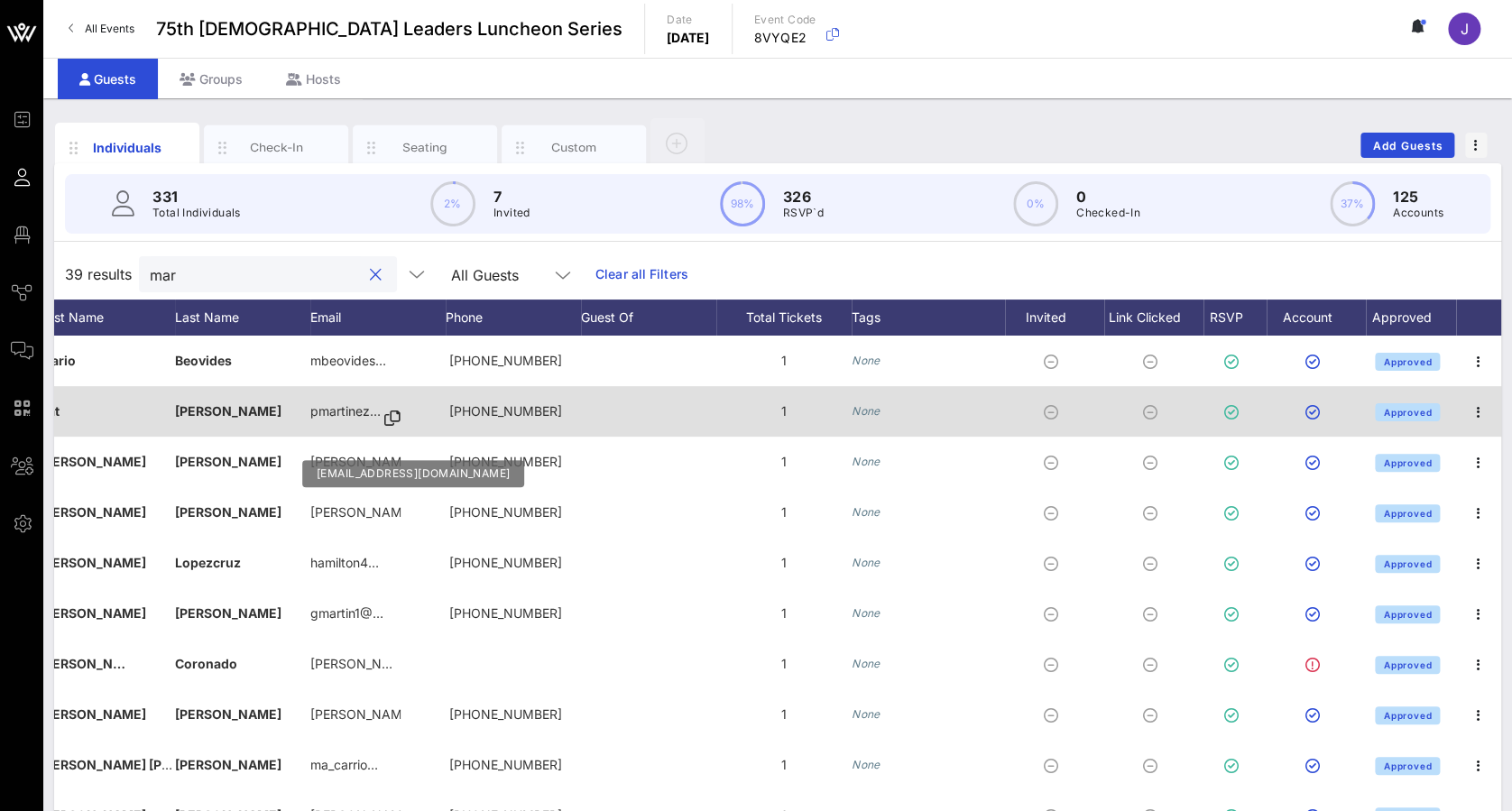
type input "mark"
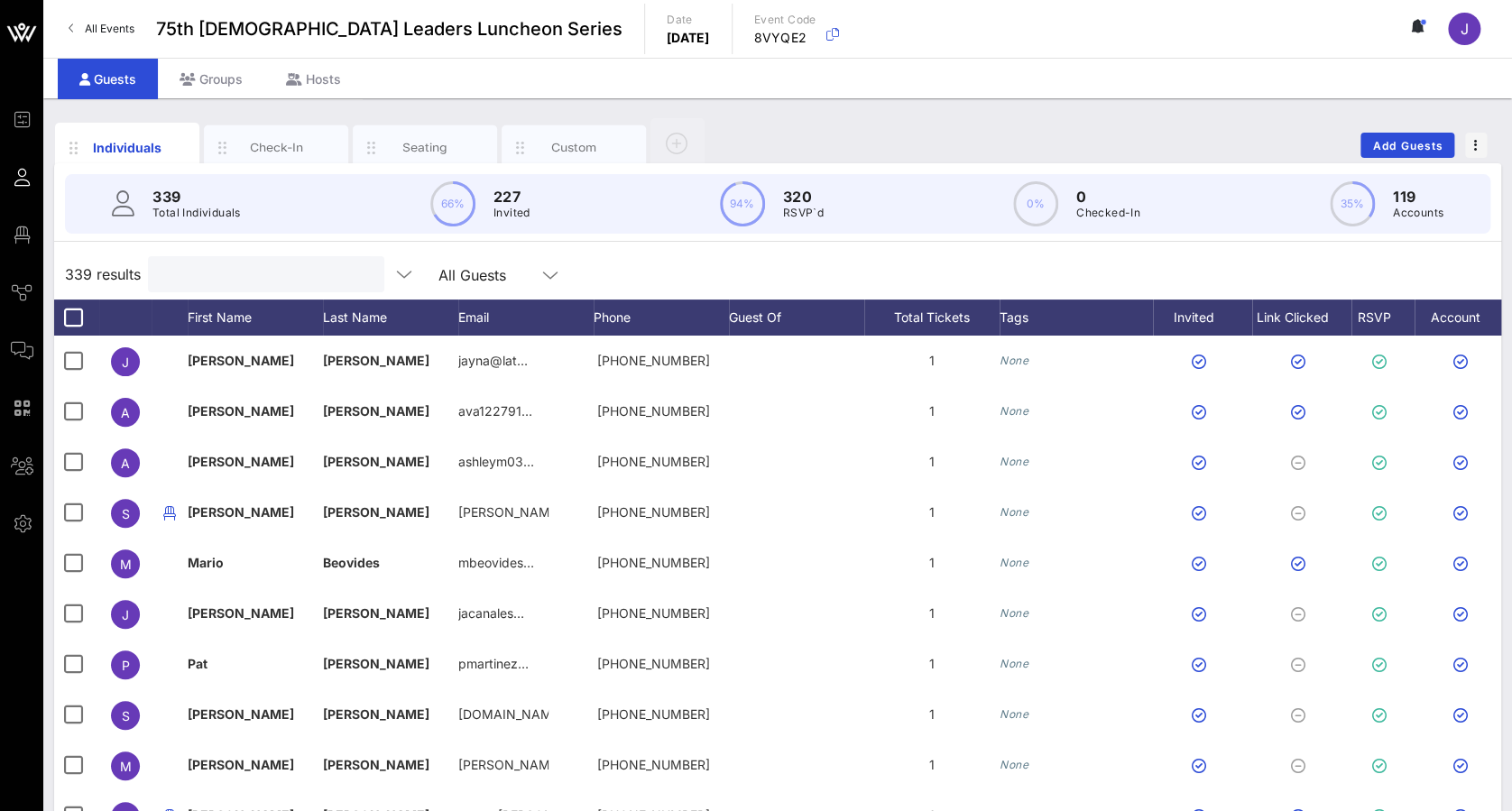
click at [233, 274] on input "text" at bounding box center [265, 274] width 211 height 24
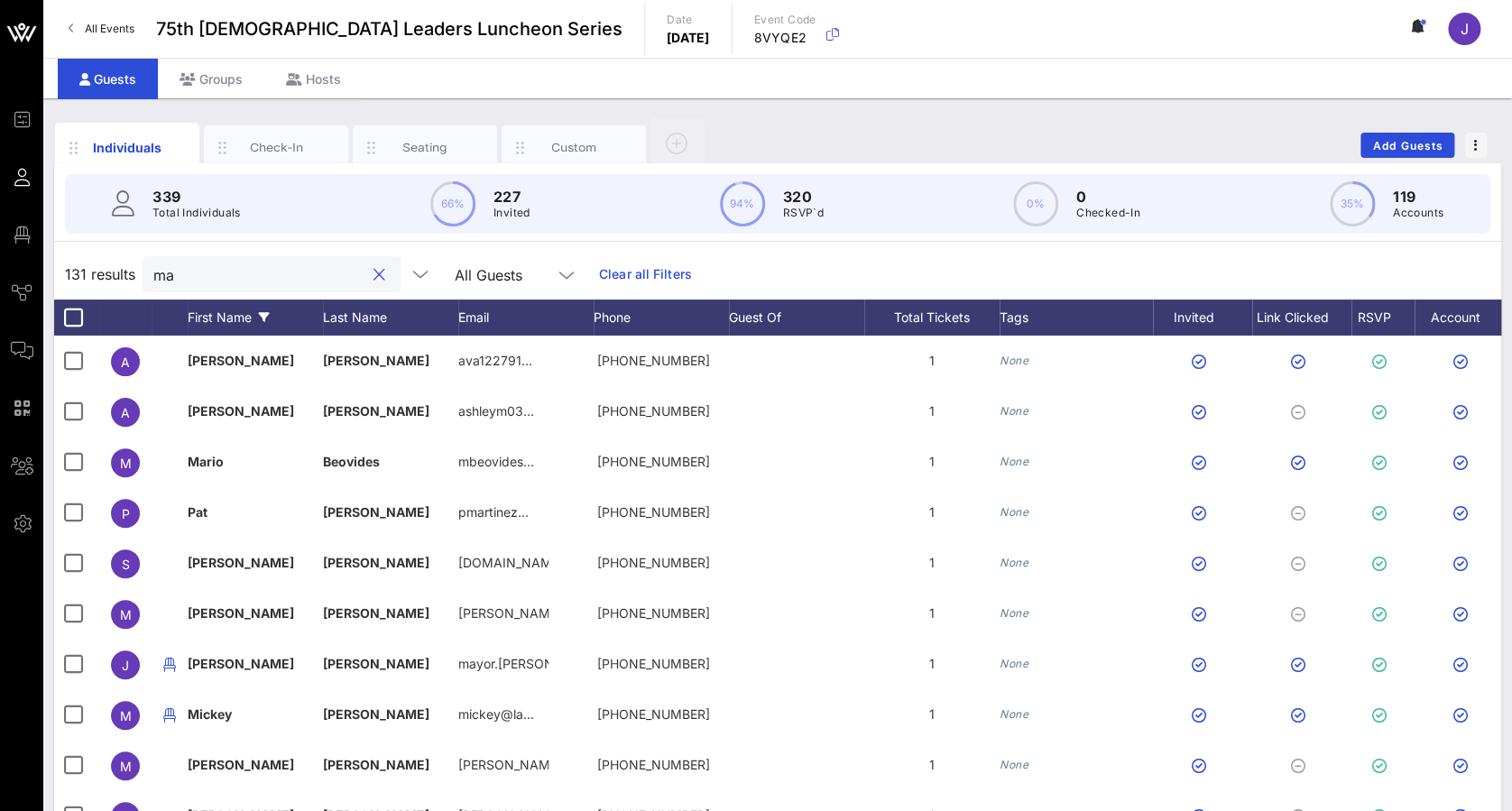
type input "m"
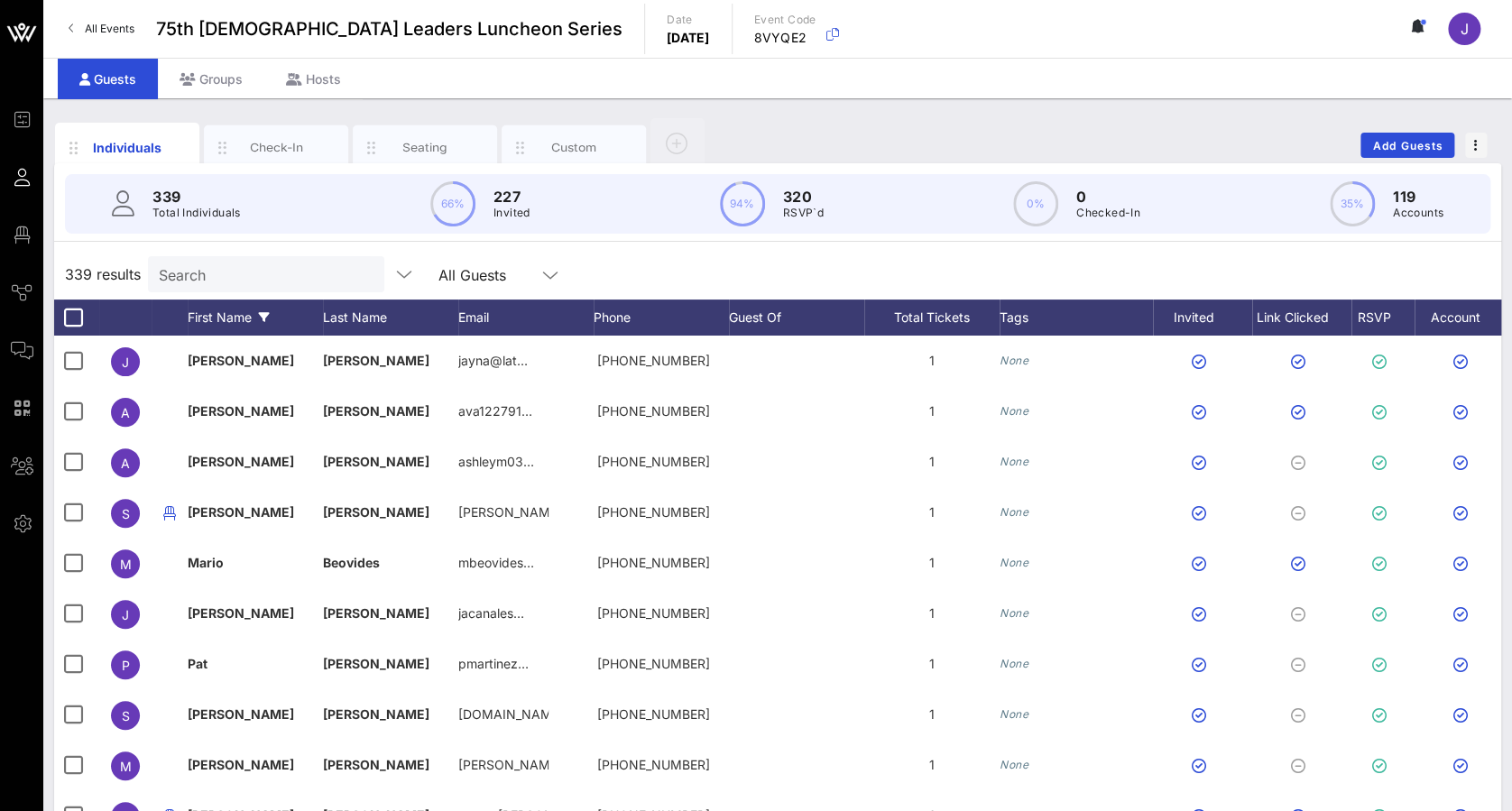
click at [229, 321] on div "First Name" at bounding box center [255, 317] width 136 height 36
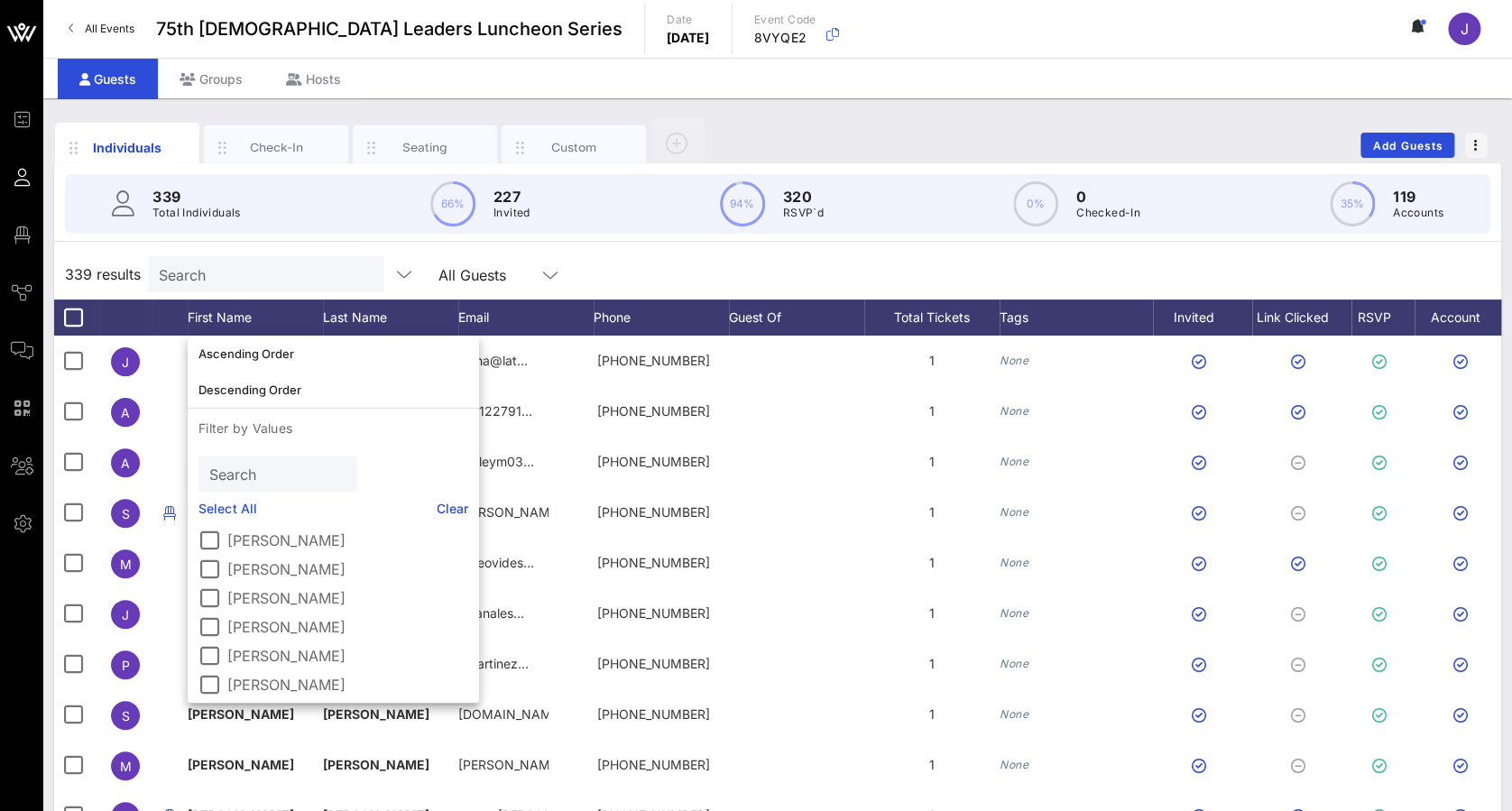
click at [258, 263] on input "Search" at bounding box center [265, 274] width 211 height 24
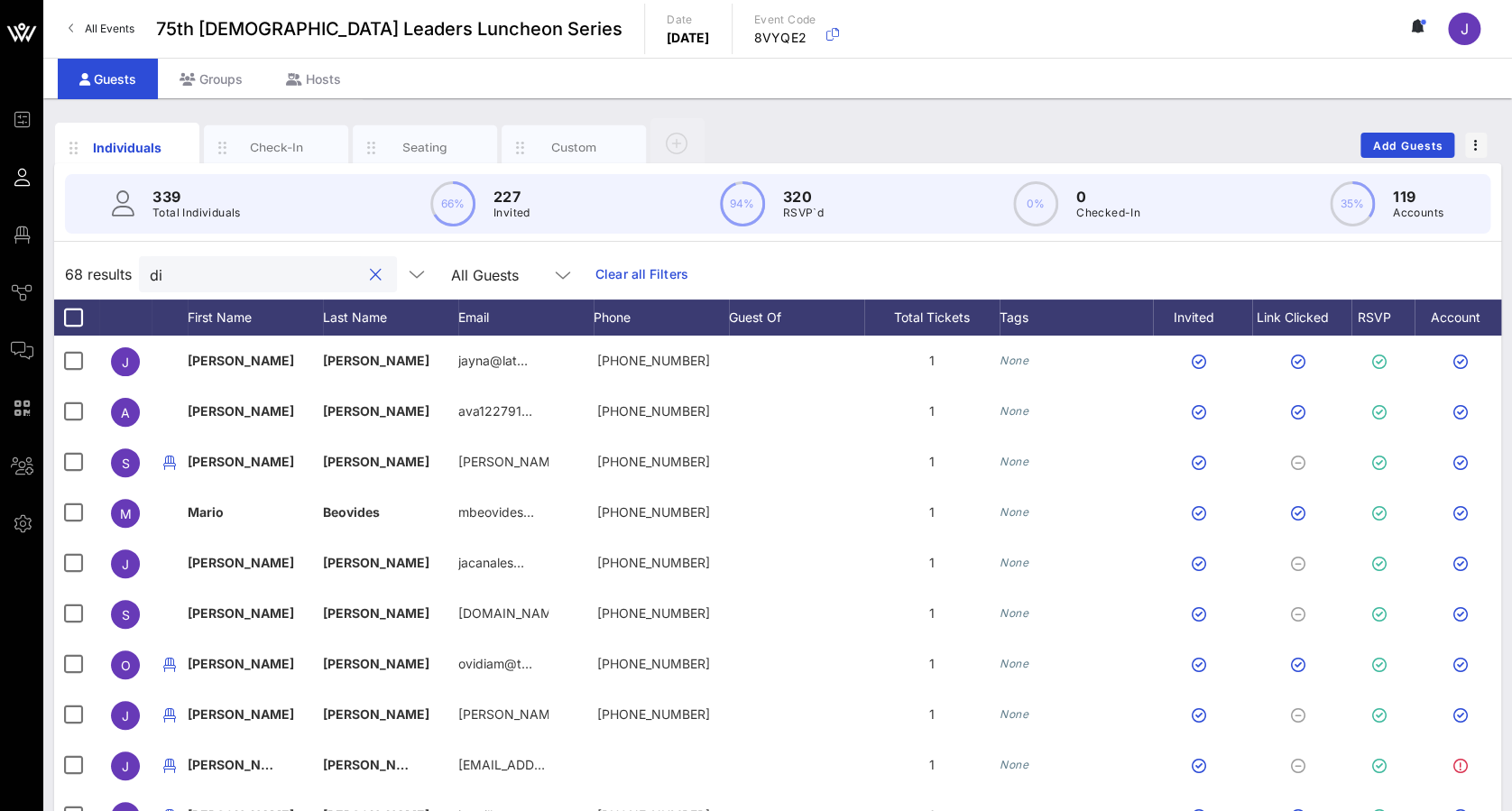
type input "d"
